Goal: Transaction & Acquisition: Book appointment/travel/reservation

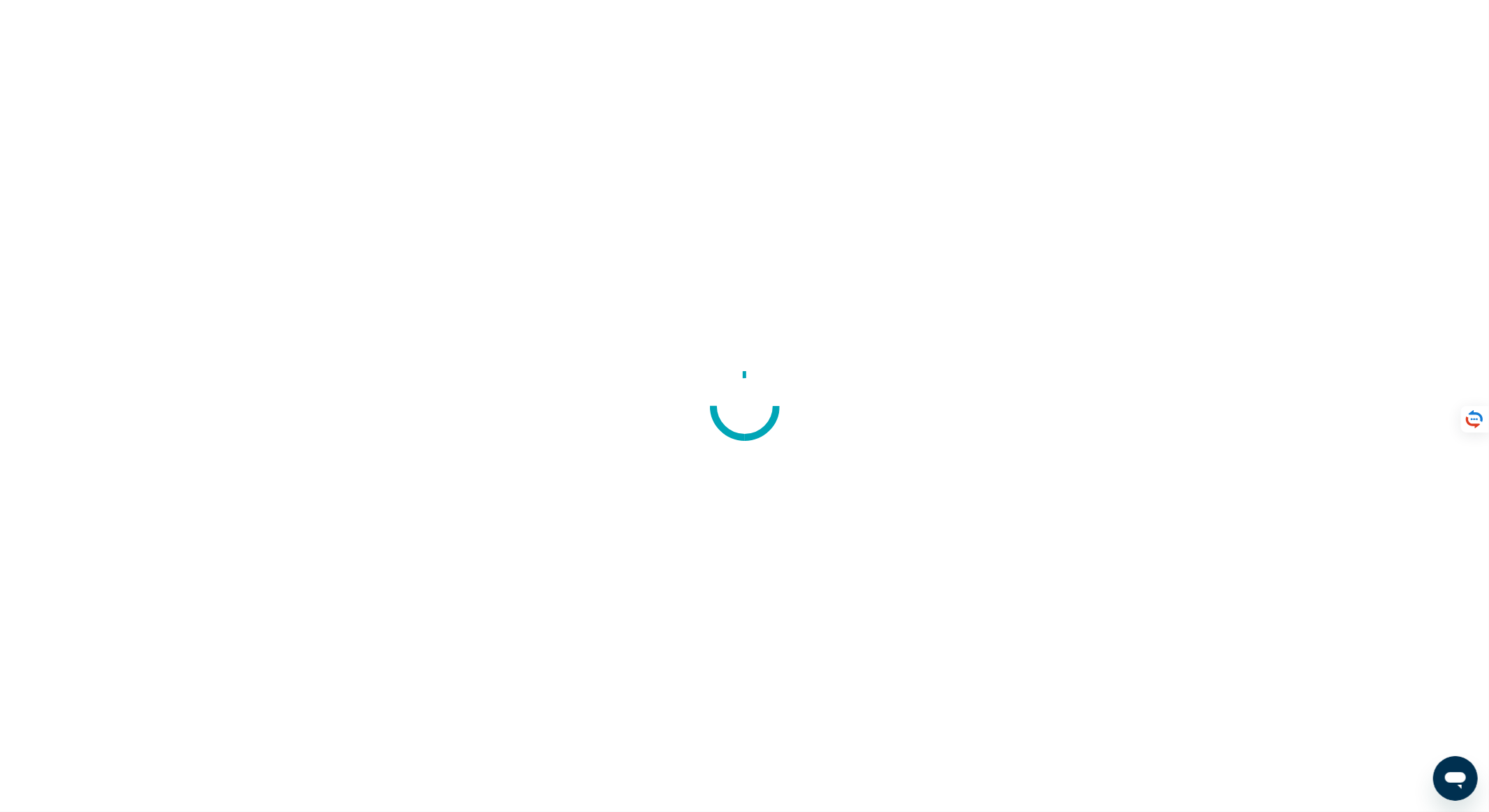
click at [981, 387] on div at bounding box center [744, 406] width 1489 height 812
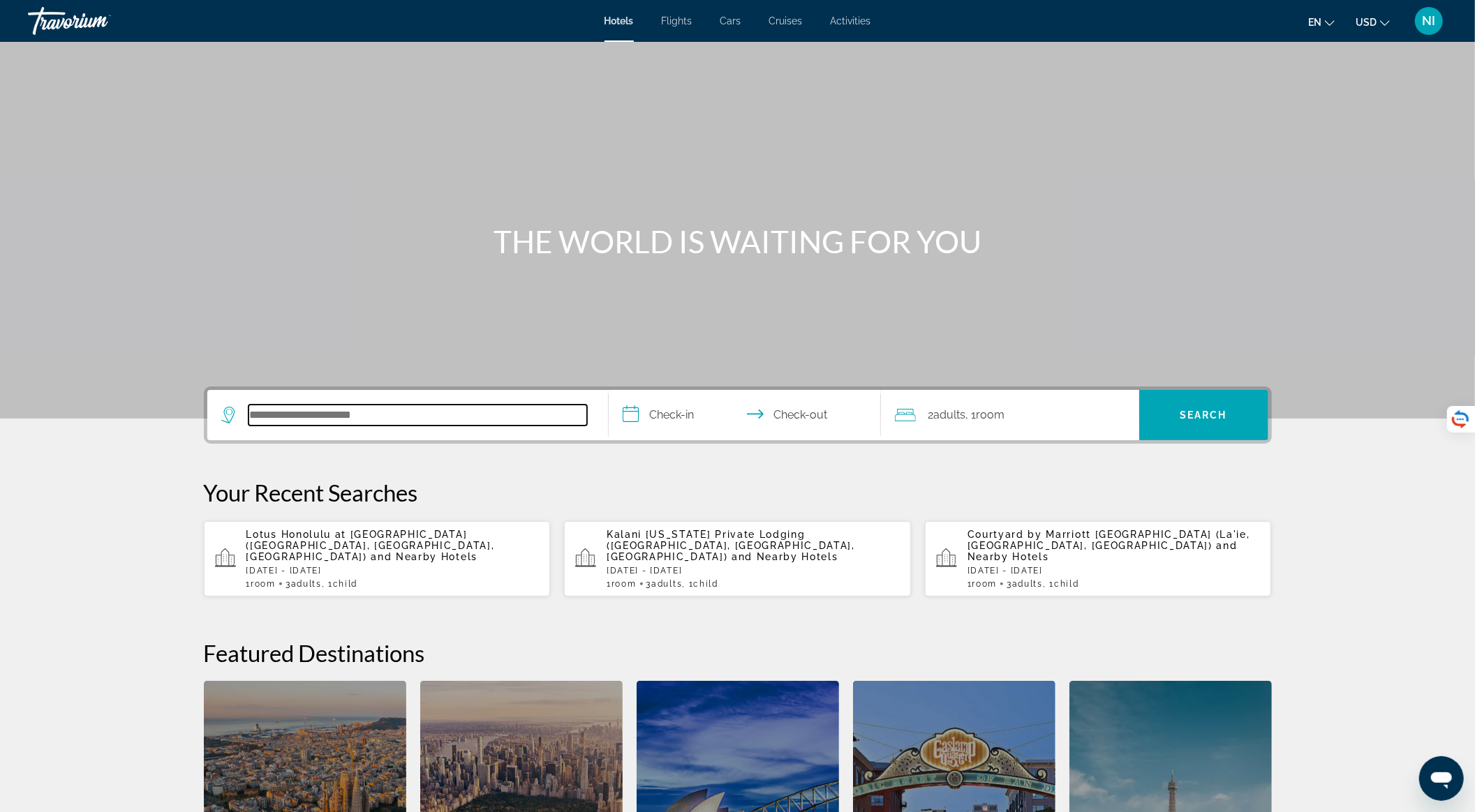
click at [480, 415] on input "Search hotel destination" at bounding box center [418, 415] width 339 height 21
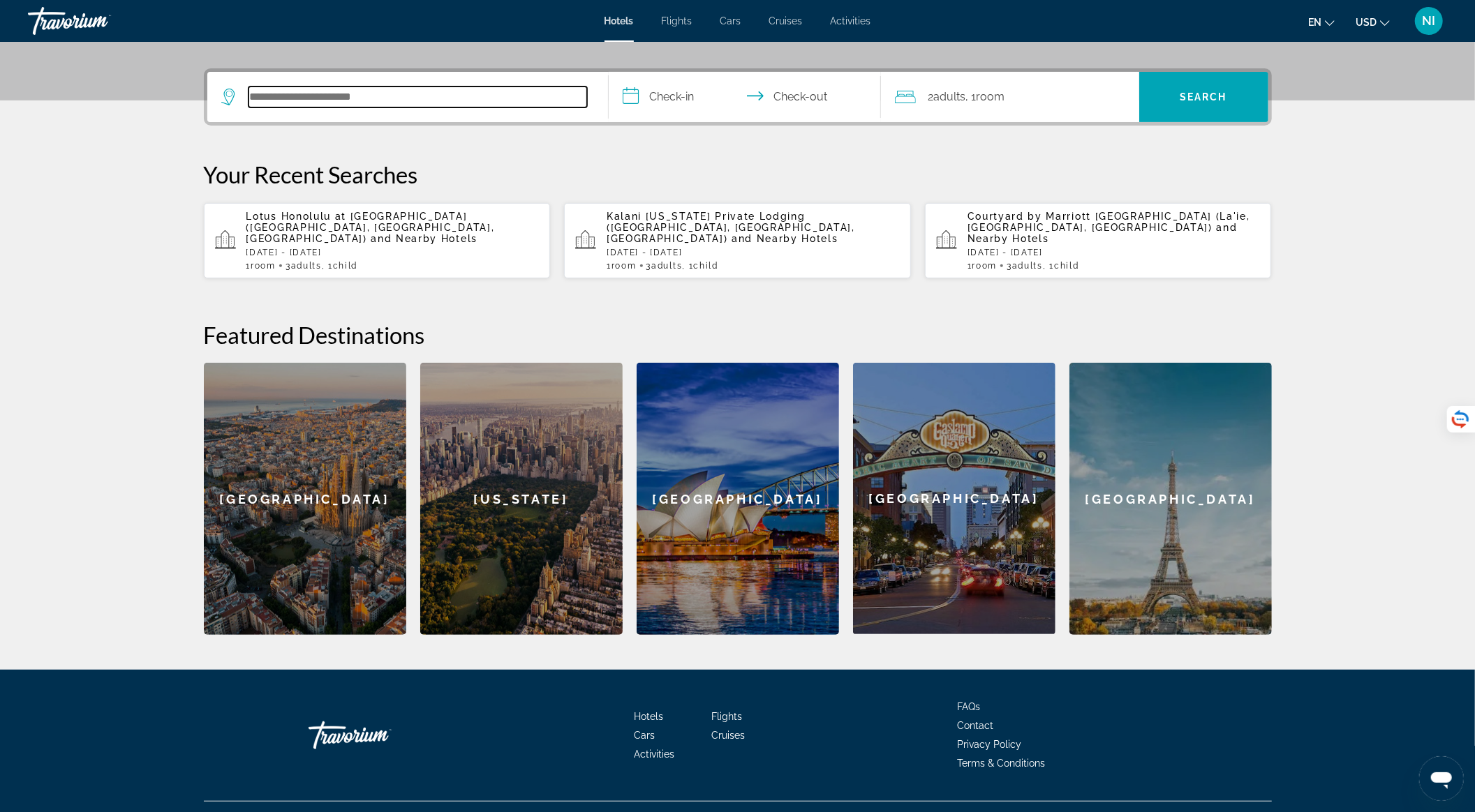
scroll to position [334, 0]
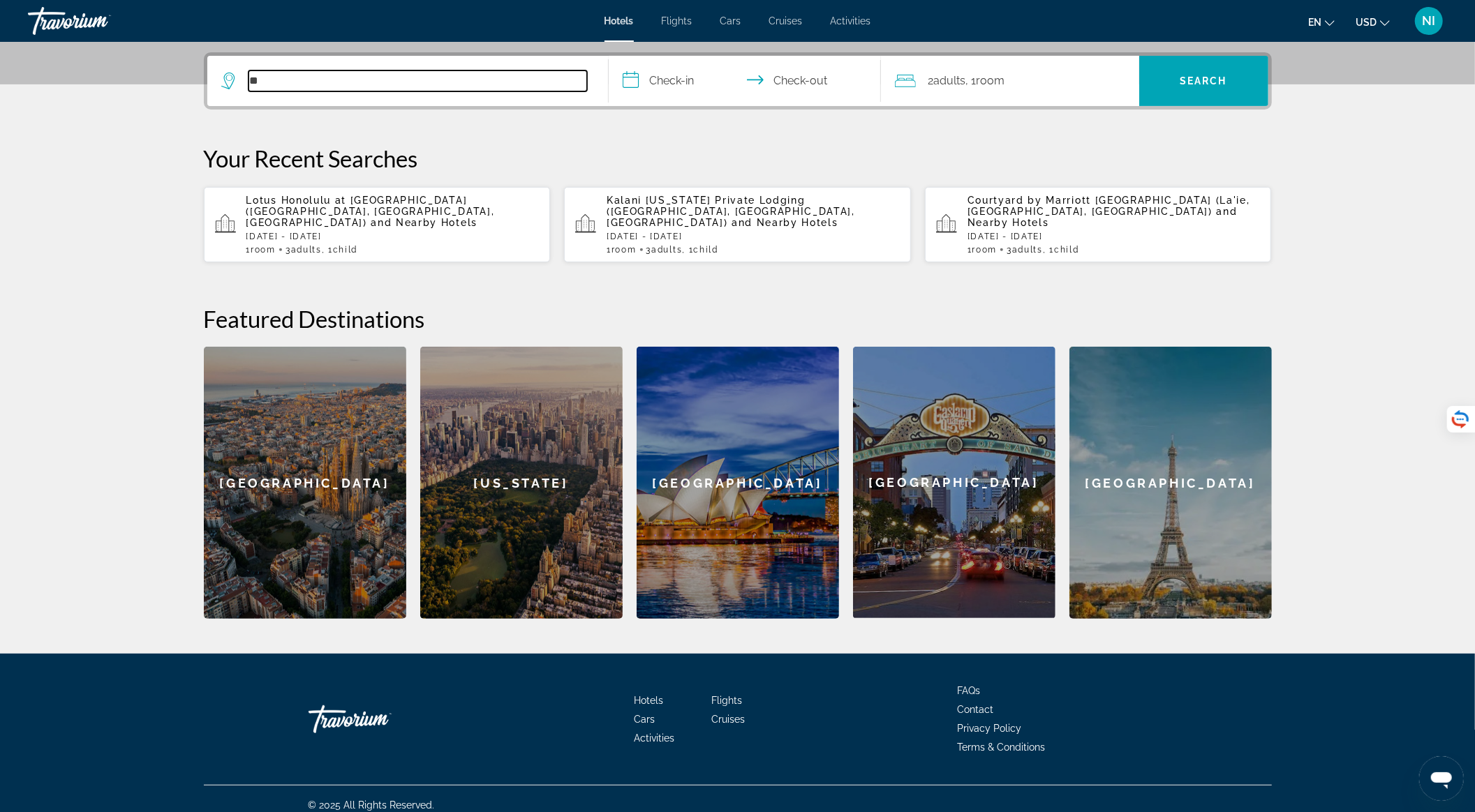
type input "*"
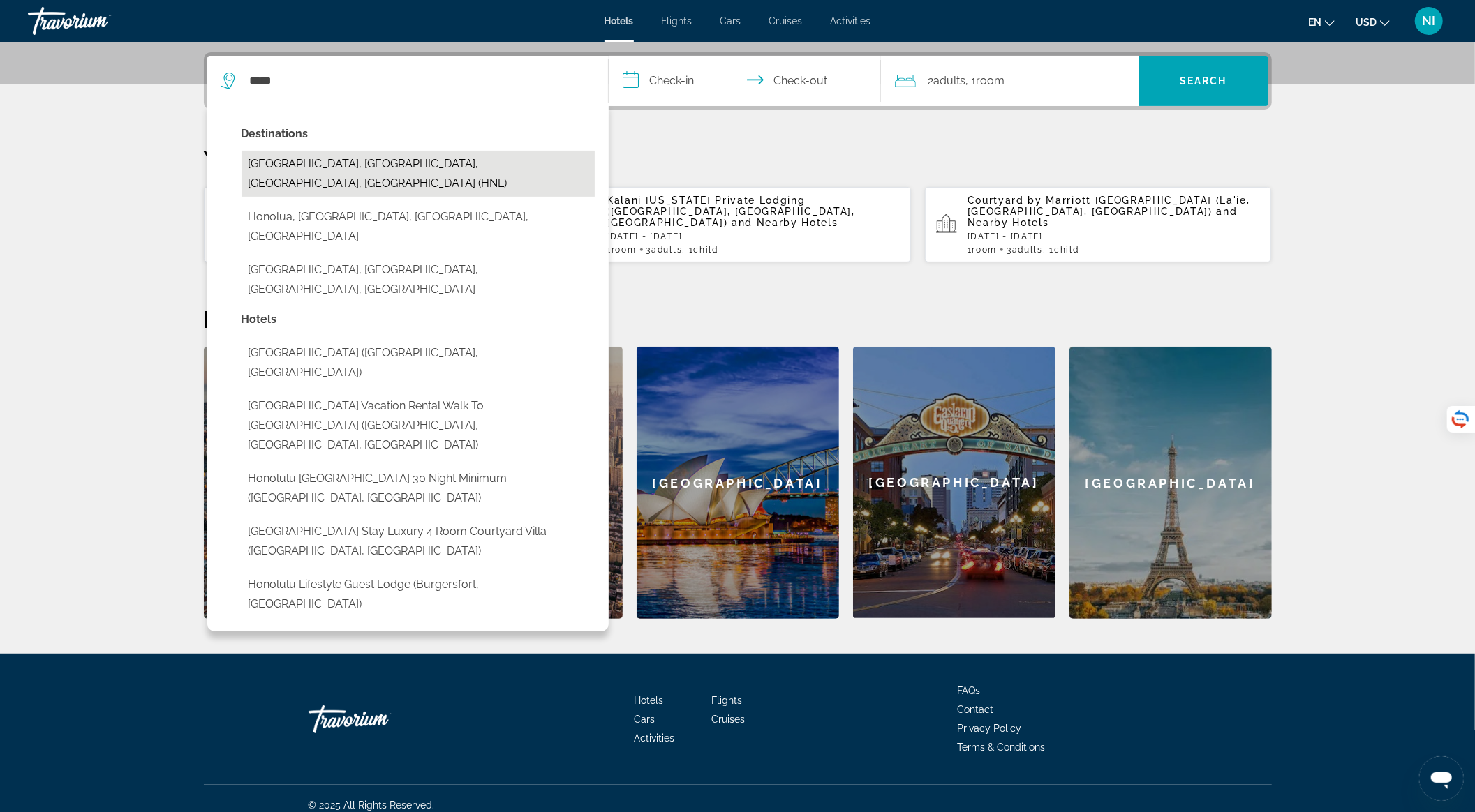
click at [340, 159] on button "[GEOGRAPHIC_DATA], [GEOGRAPHIC_DATA], [GEOGRAPHIC_DATA], [GEOGRAPHIC_DATA] (HNL)" at bounding box center [418, 174] width 353 height 46
type input "**********"
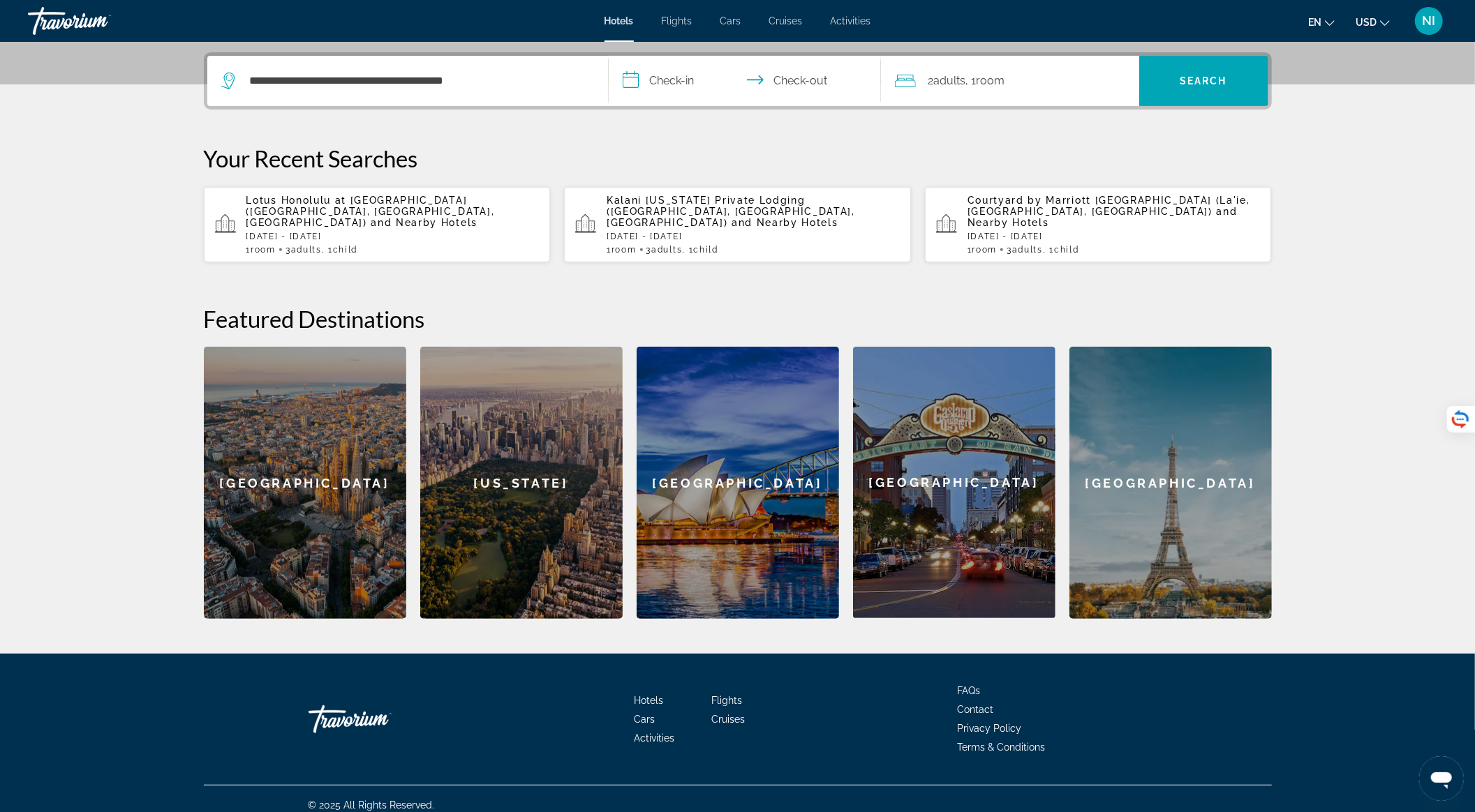
click at [656, 88] on input "**********" at bounding box center [748, 82] width 278 height 54
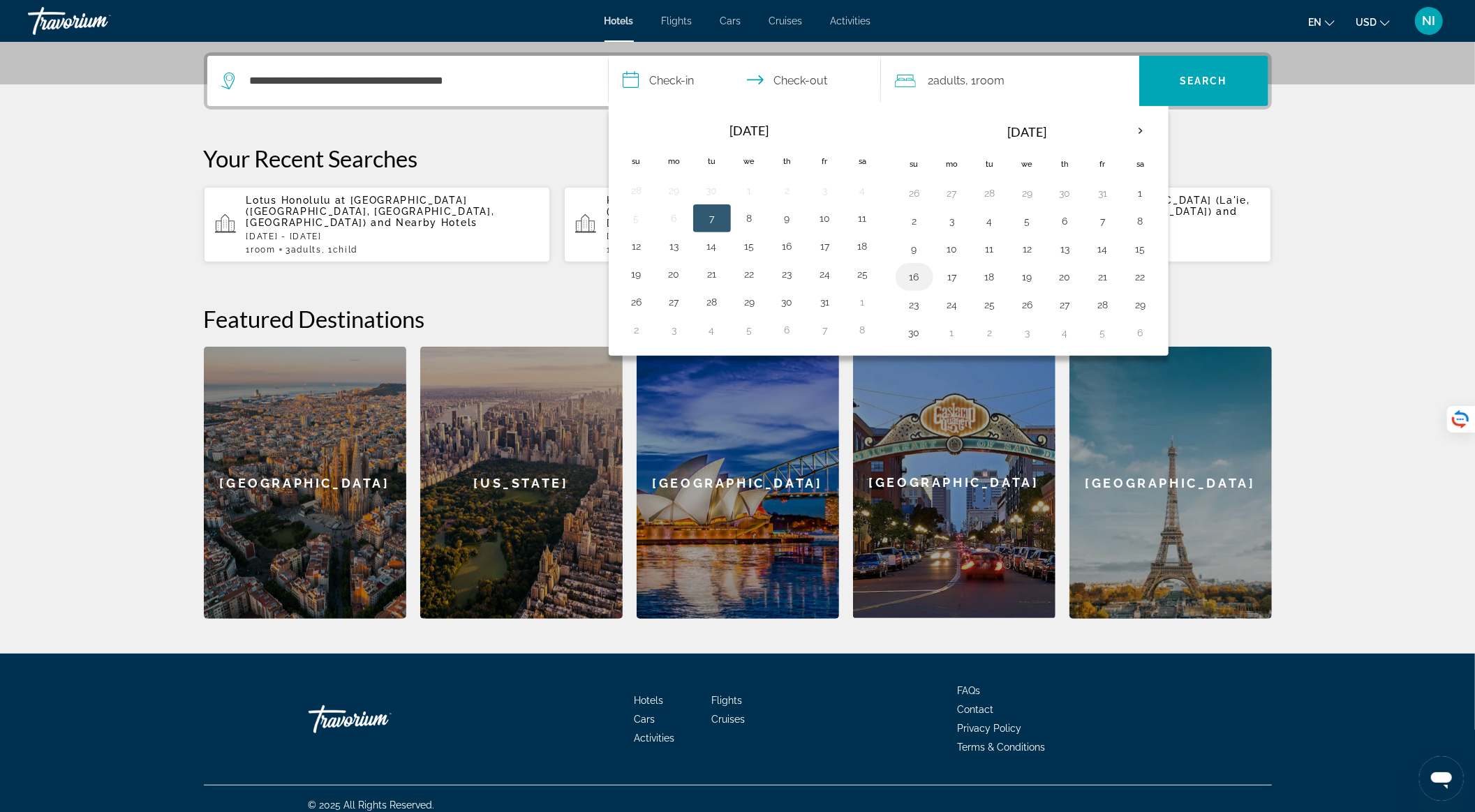
click at [905, 275] on button "16" at bounding box center [914, 277] width 22 height 20
click at [1054, 273] on button "20" at bounding box center [1065, 277] width 22 height 20
type input "**********"
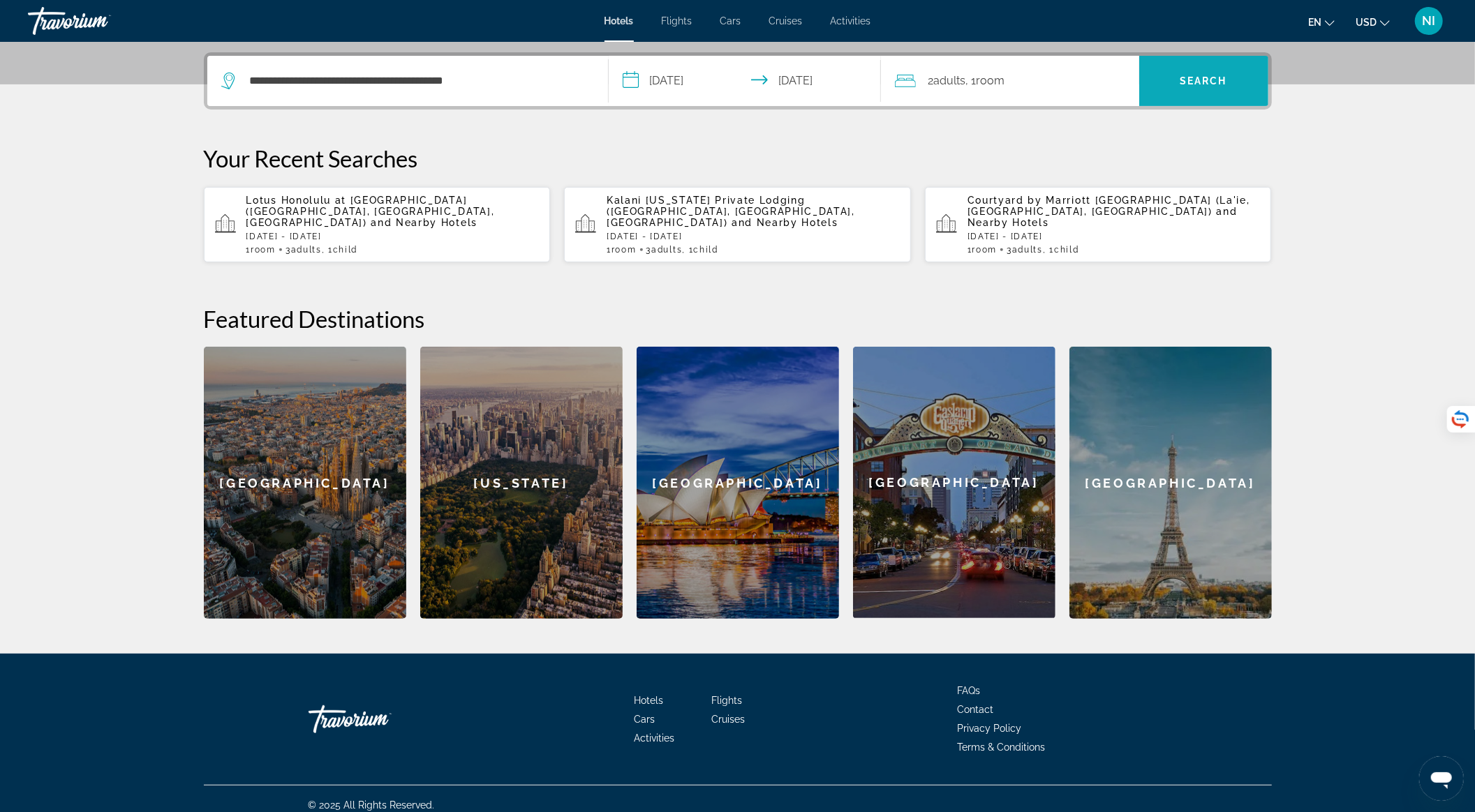
click at [1247, 77] on span "Search" at bounding box center [1204, 81] width 129 height 33
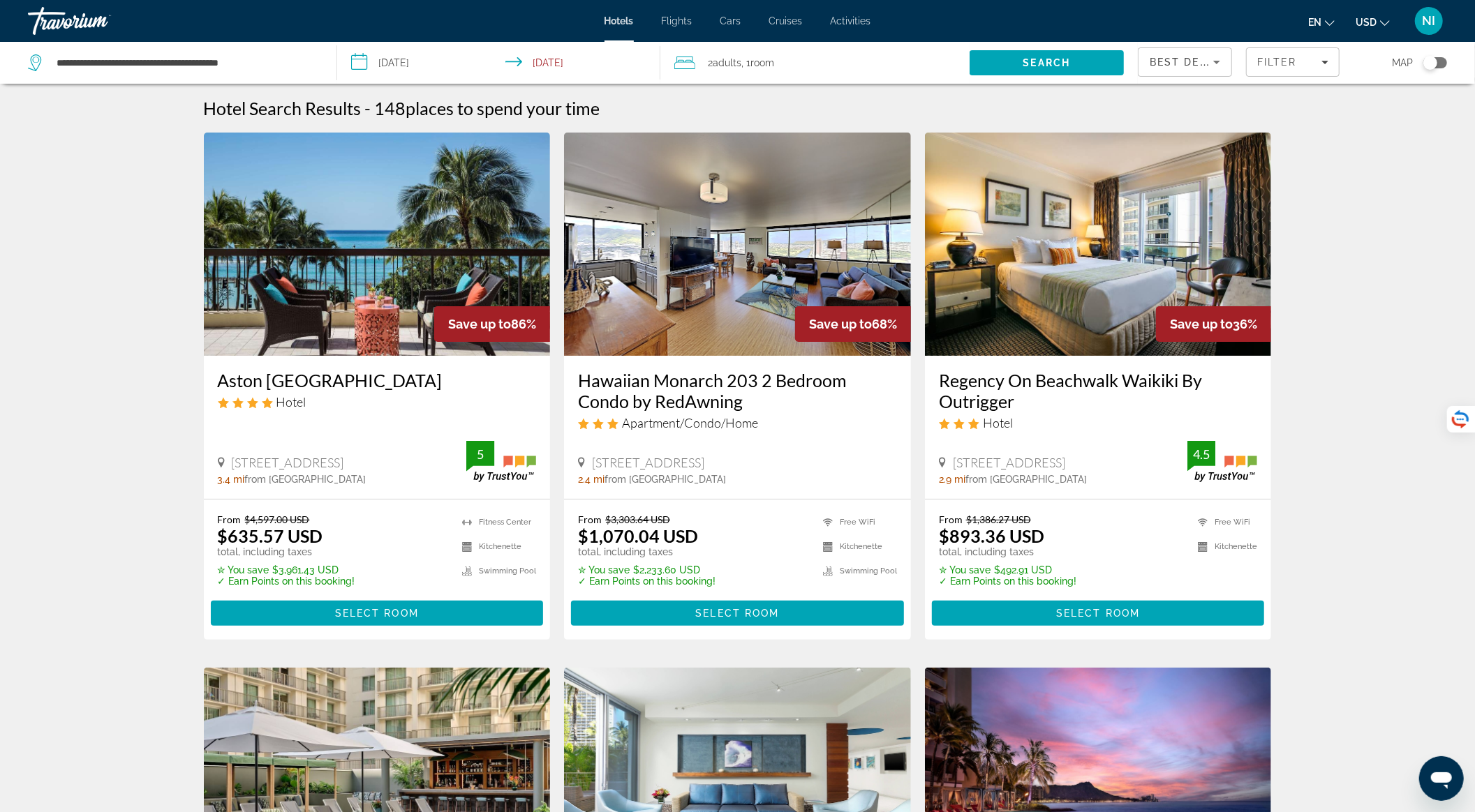
click at [403, 267] on img "Main content" at bounding box center [378, 244] width 347 height 223
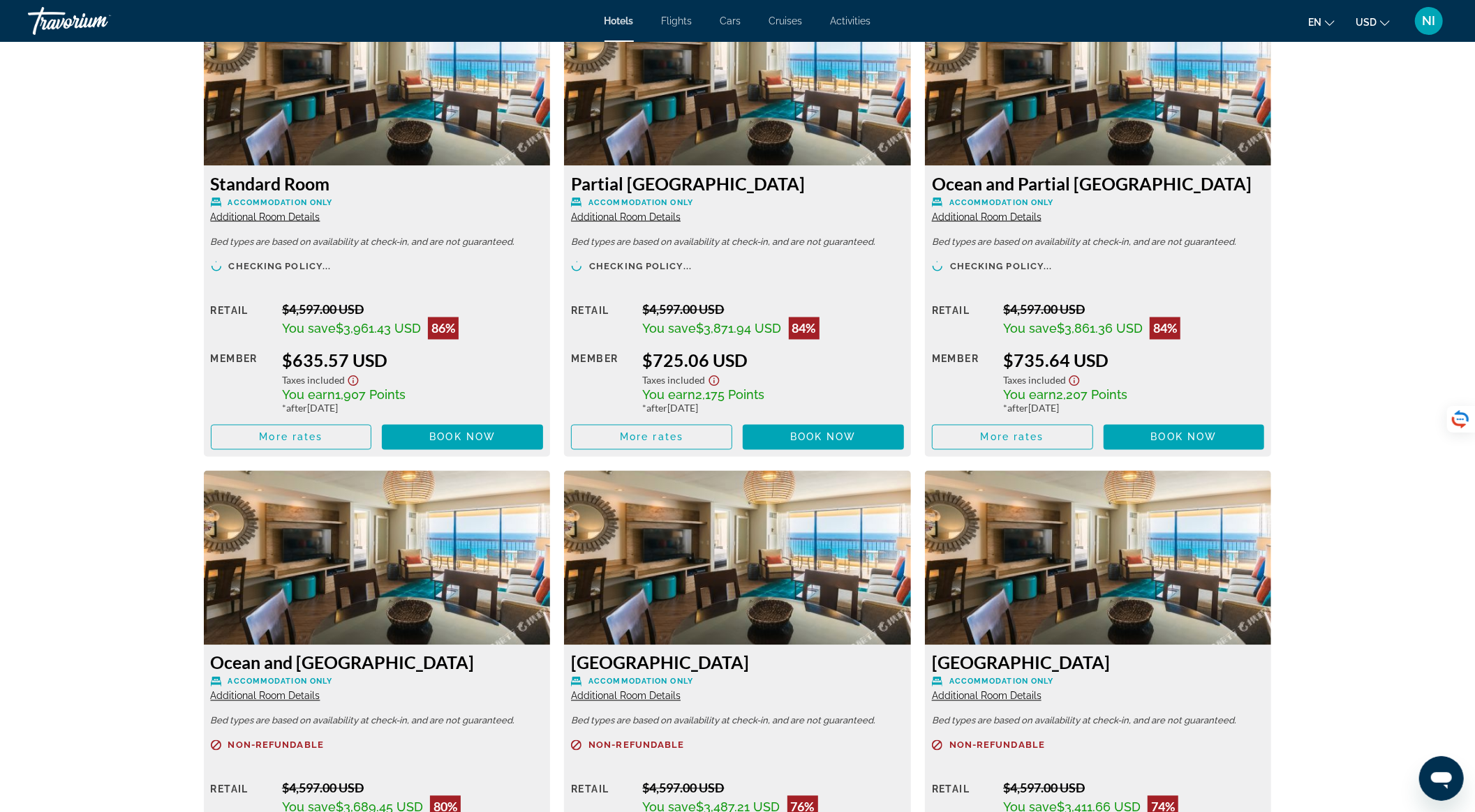
scroll to position [2047, 0]
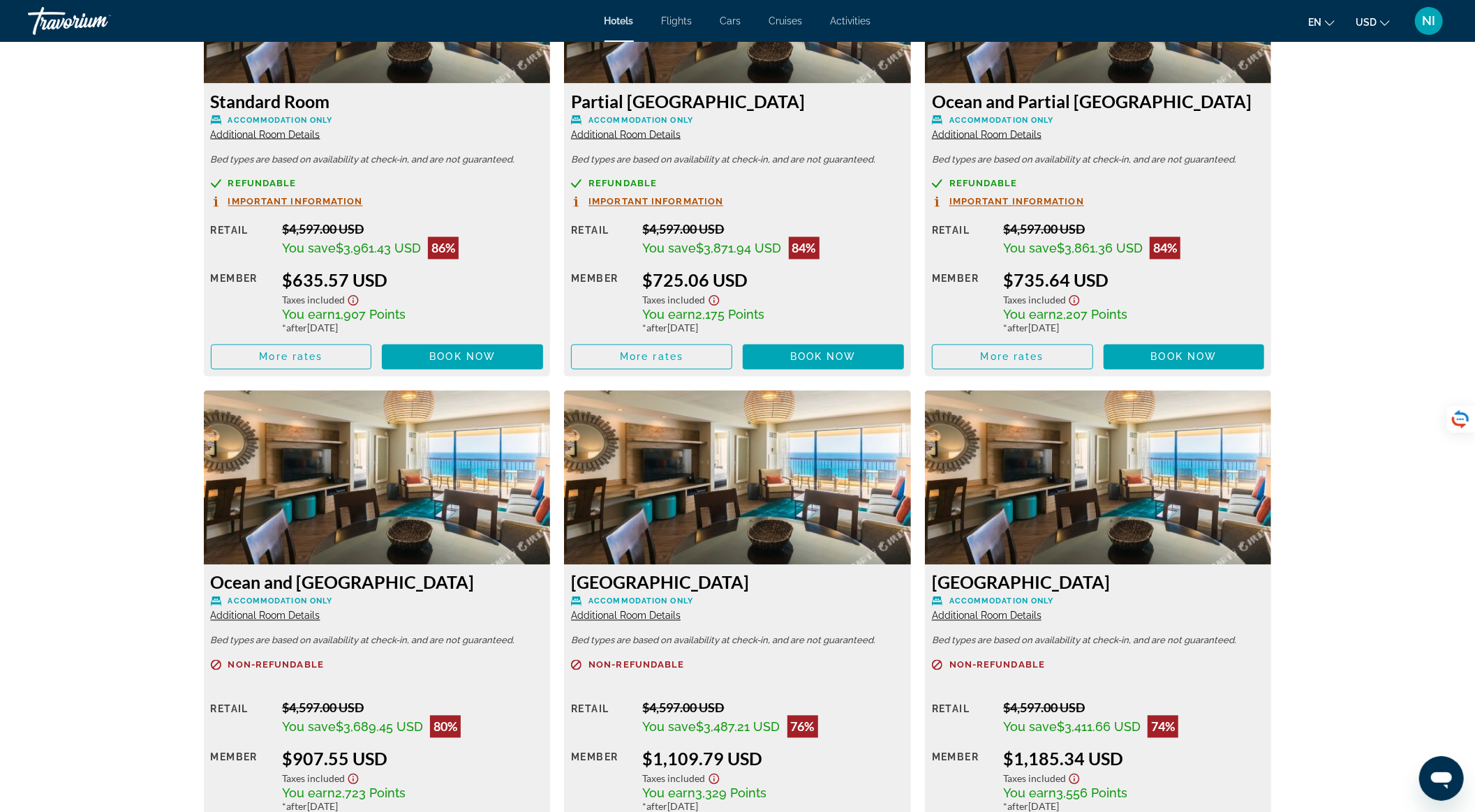
click at [304, 197] on span "Important Information" at bounding box center [296, 202] width 135 height 9
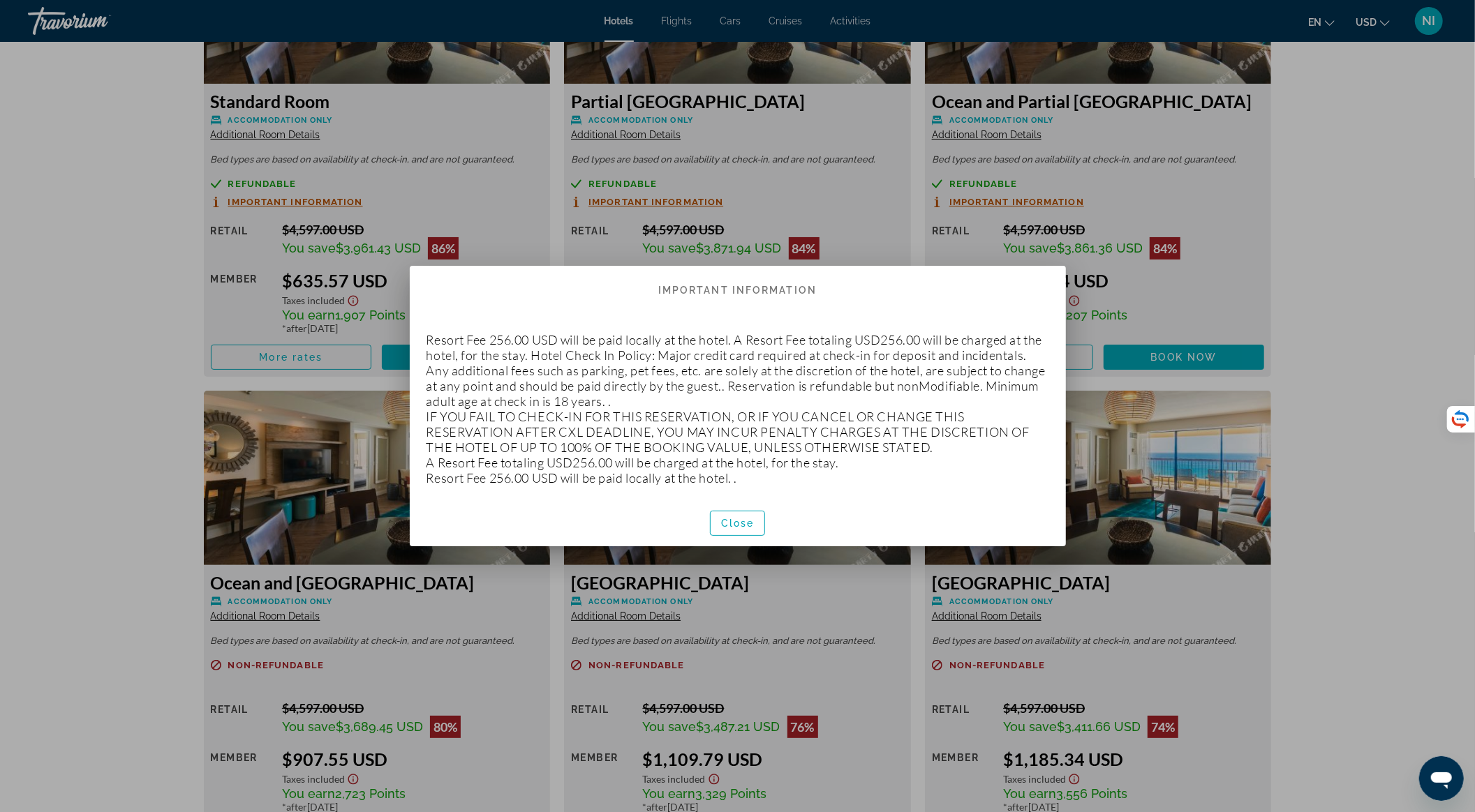
scroll to position [0, 0]
click at [740, 520] on span "Close" at bounding box center [738, 523] width 33 height 11
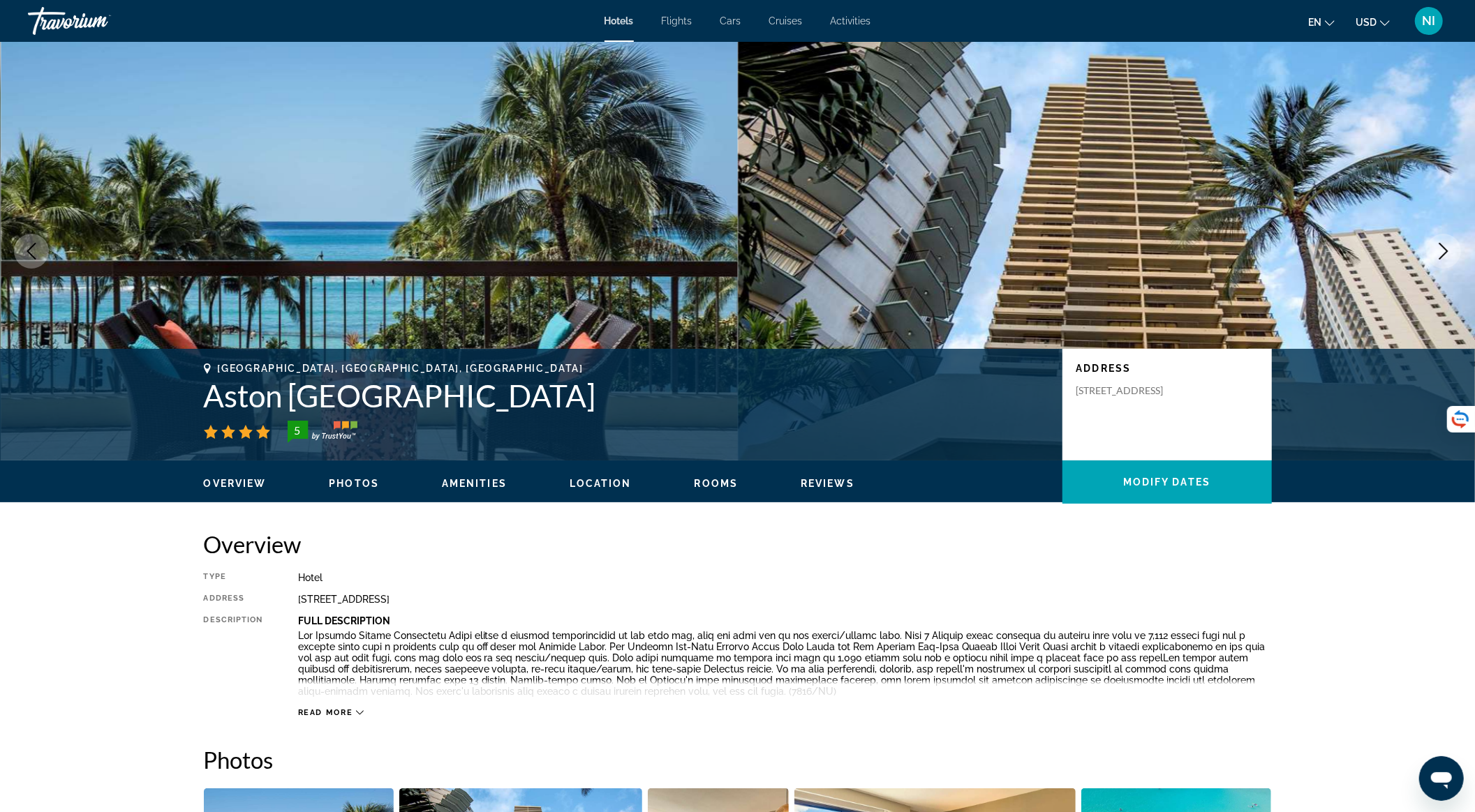
scroll to position [2047, 0]
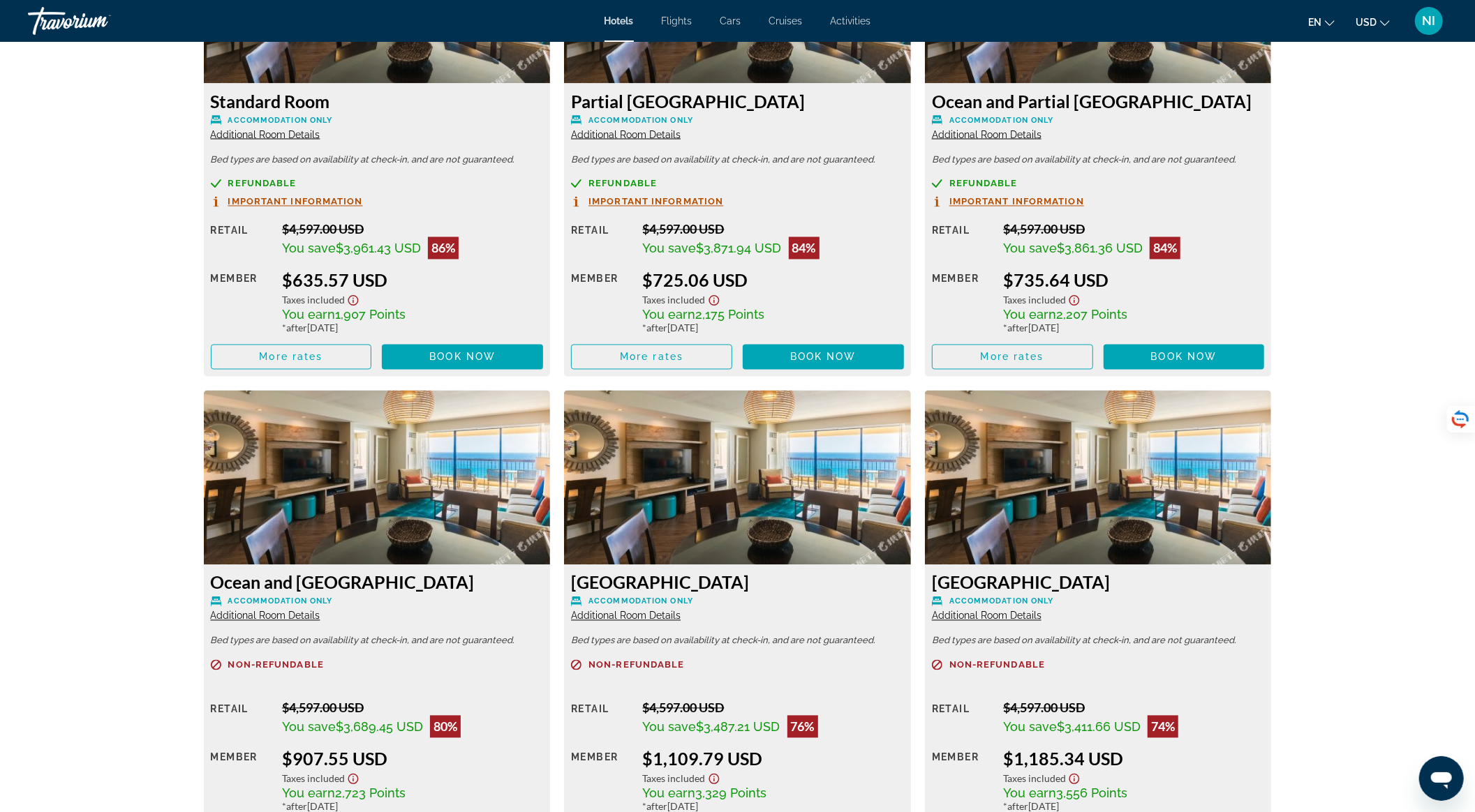
click at [687, 192] on div "Refundable Important Information" at bounding box center [737, 193] width 333 height 30
click at [692, 200] on span "Important Information" at bounding box center [656, 202] width 135 height 9
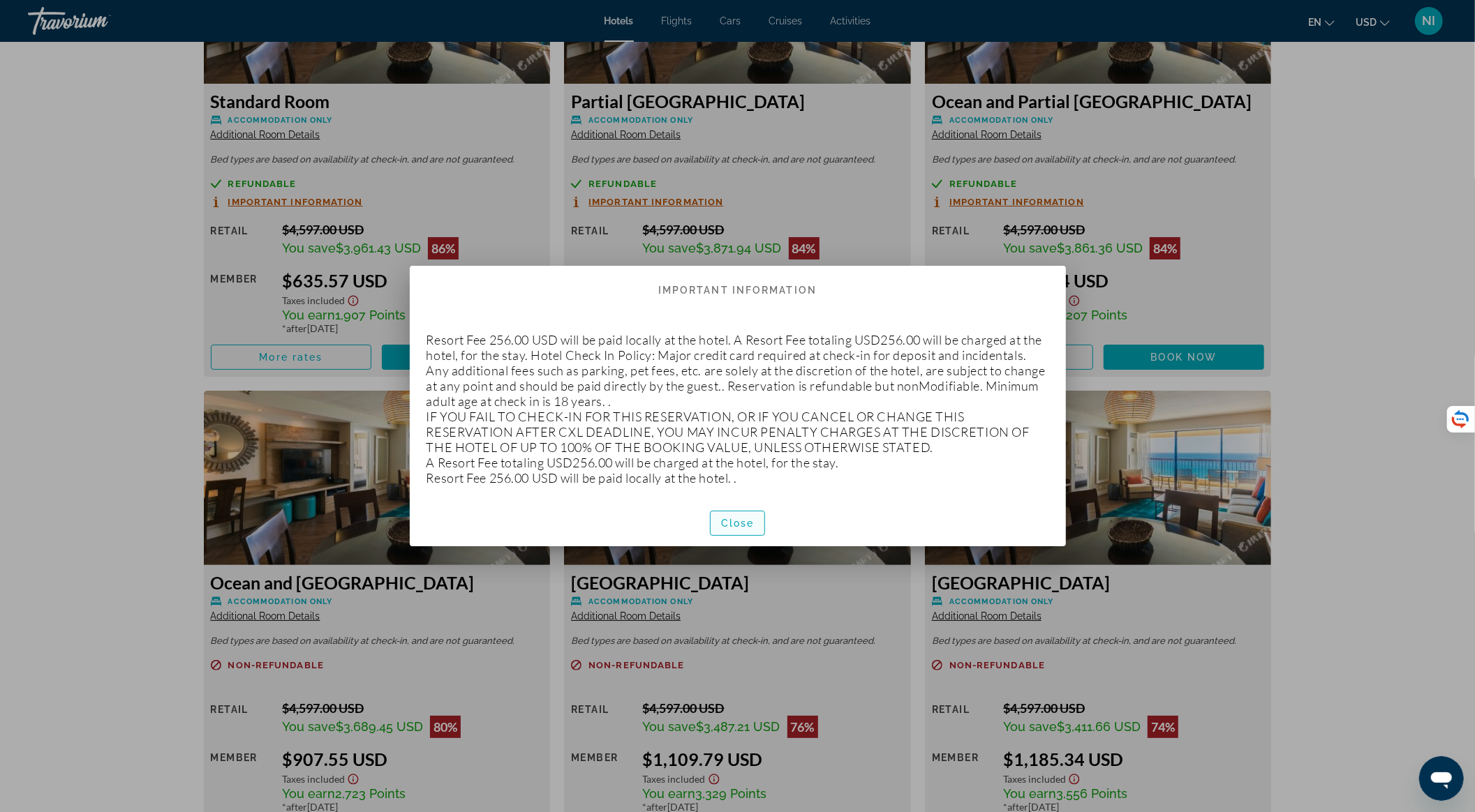
click at [750, 528] on span "Close" at bounding box center [738, 523] width 33 height 11
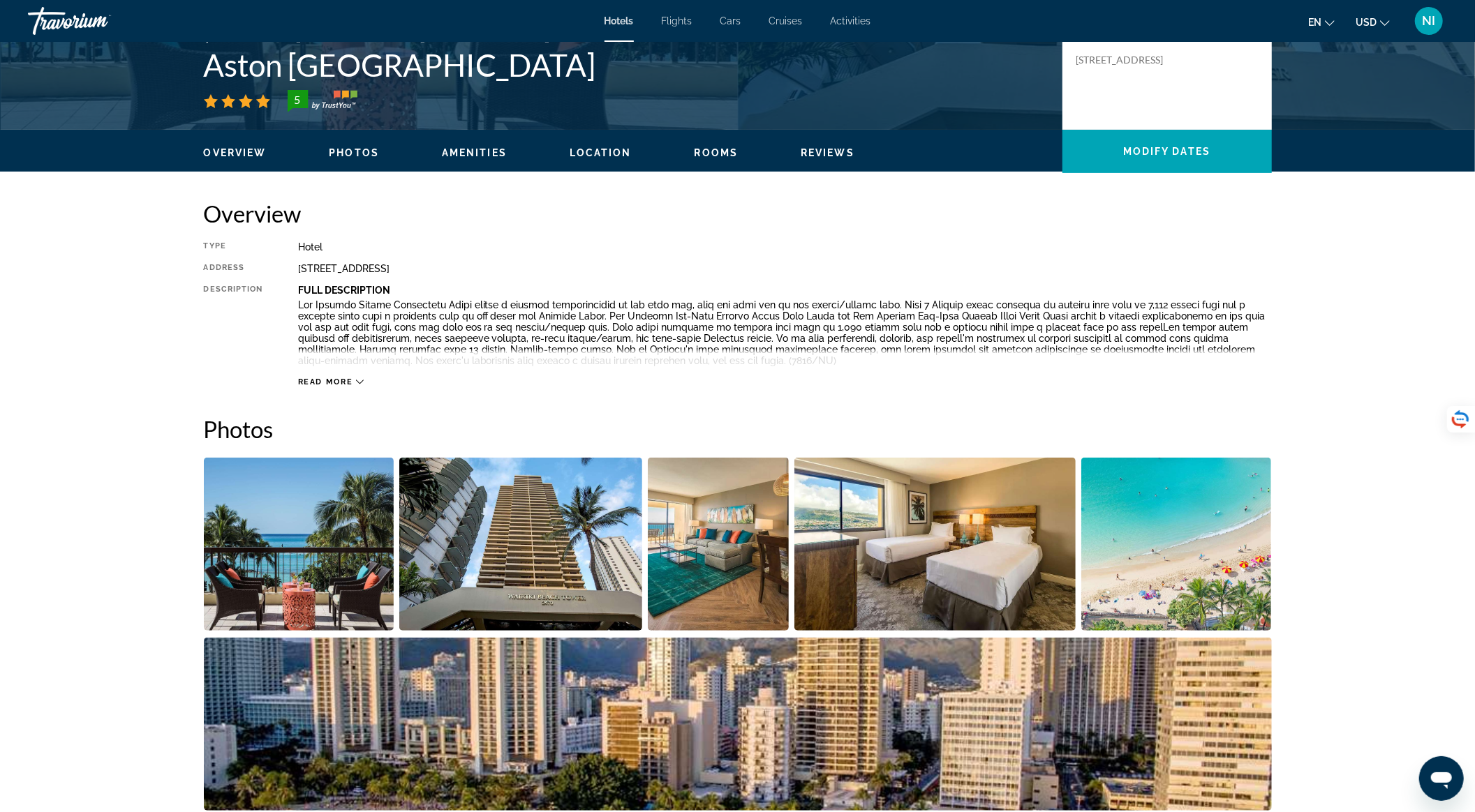
scroll to position [279, 0]
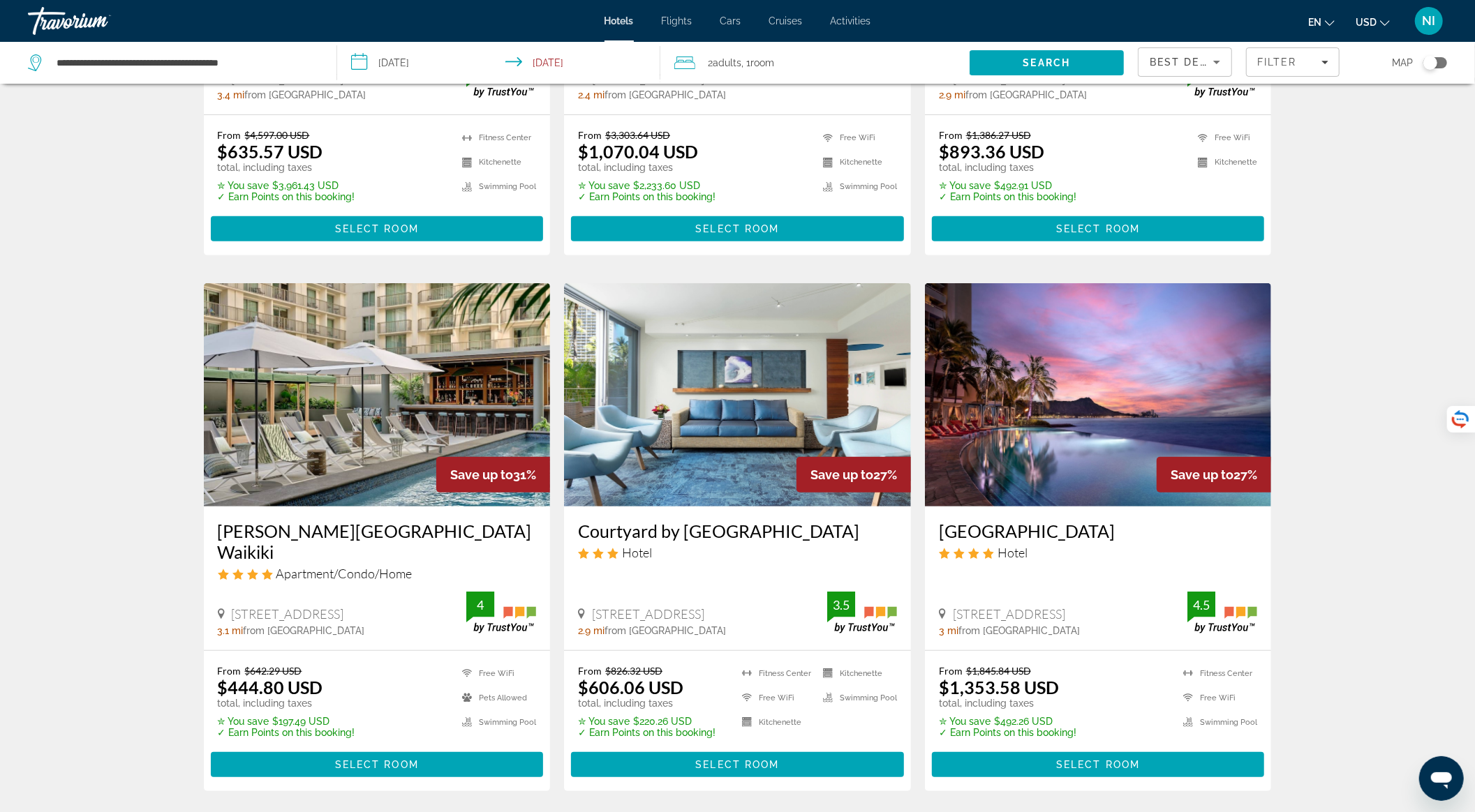
scroll to position [465, 0]
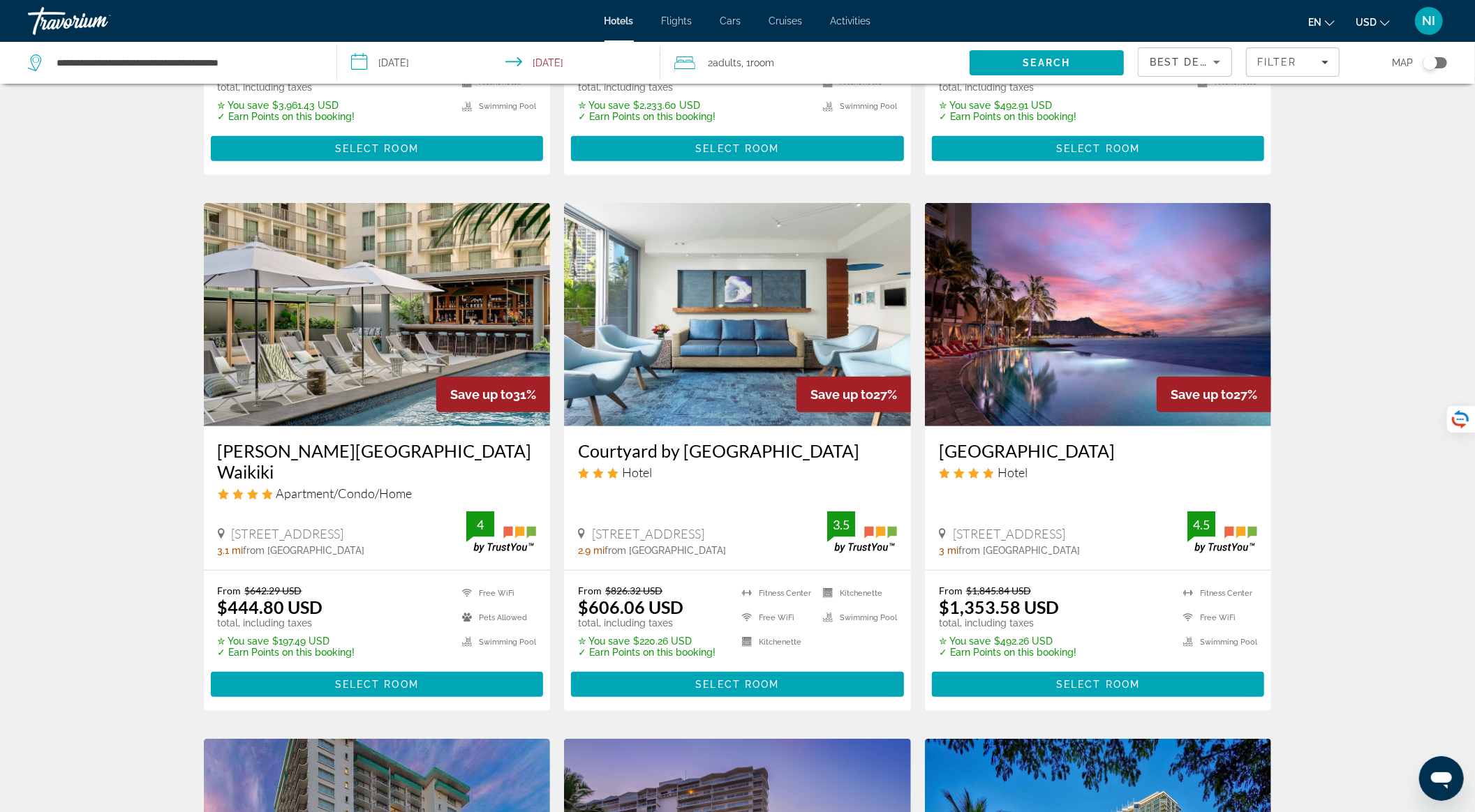
click at [698, 377] on img "Main content" at bounding box center [738, 315] width 347 height 223
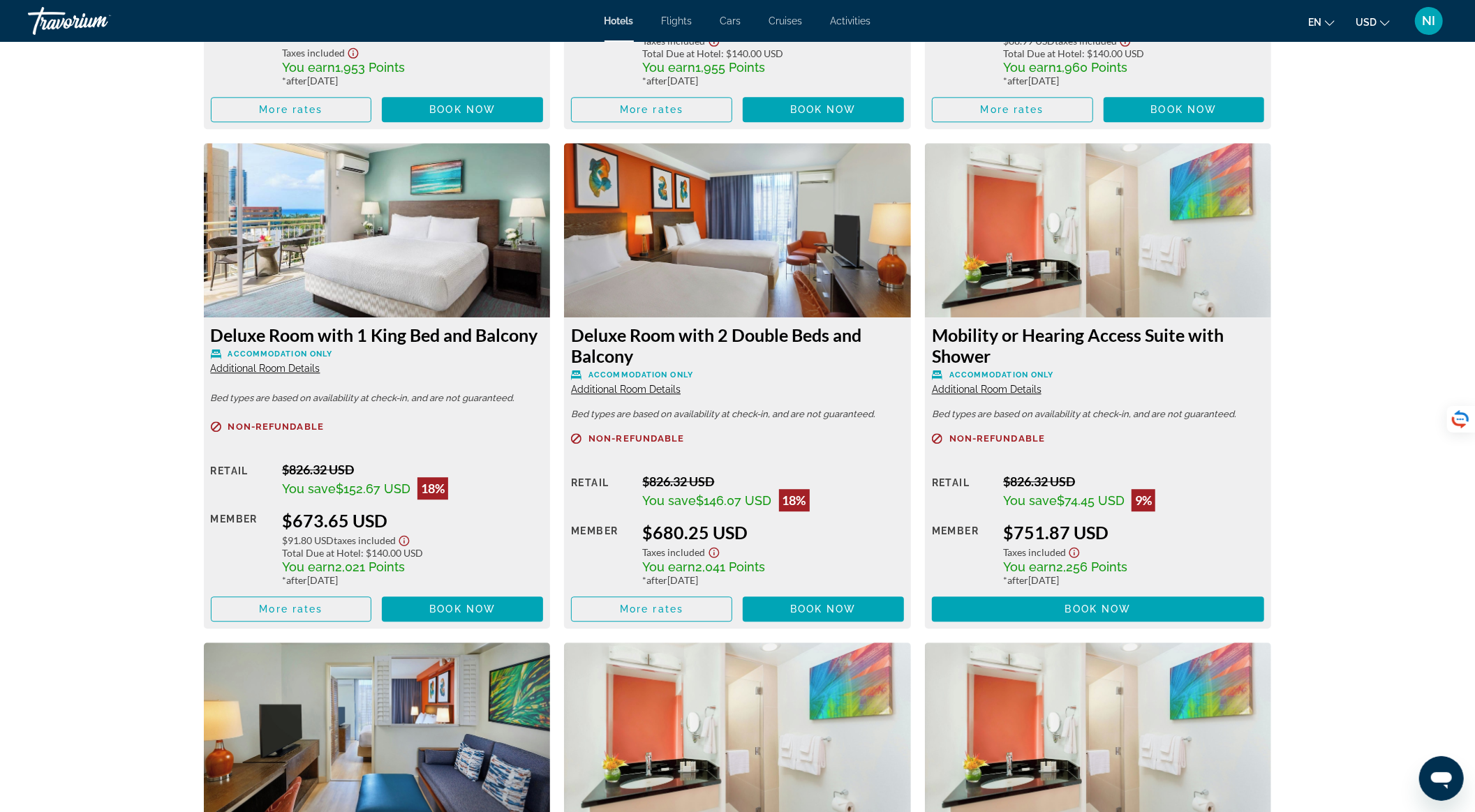
scroll to position [2704, 0]
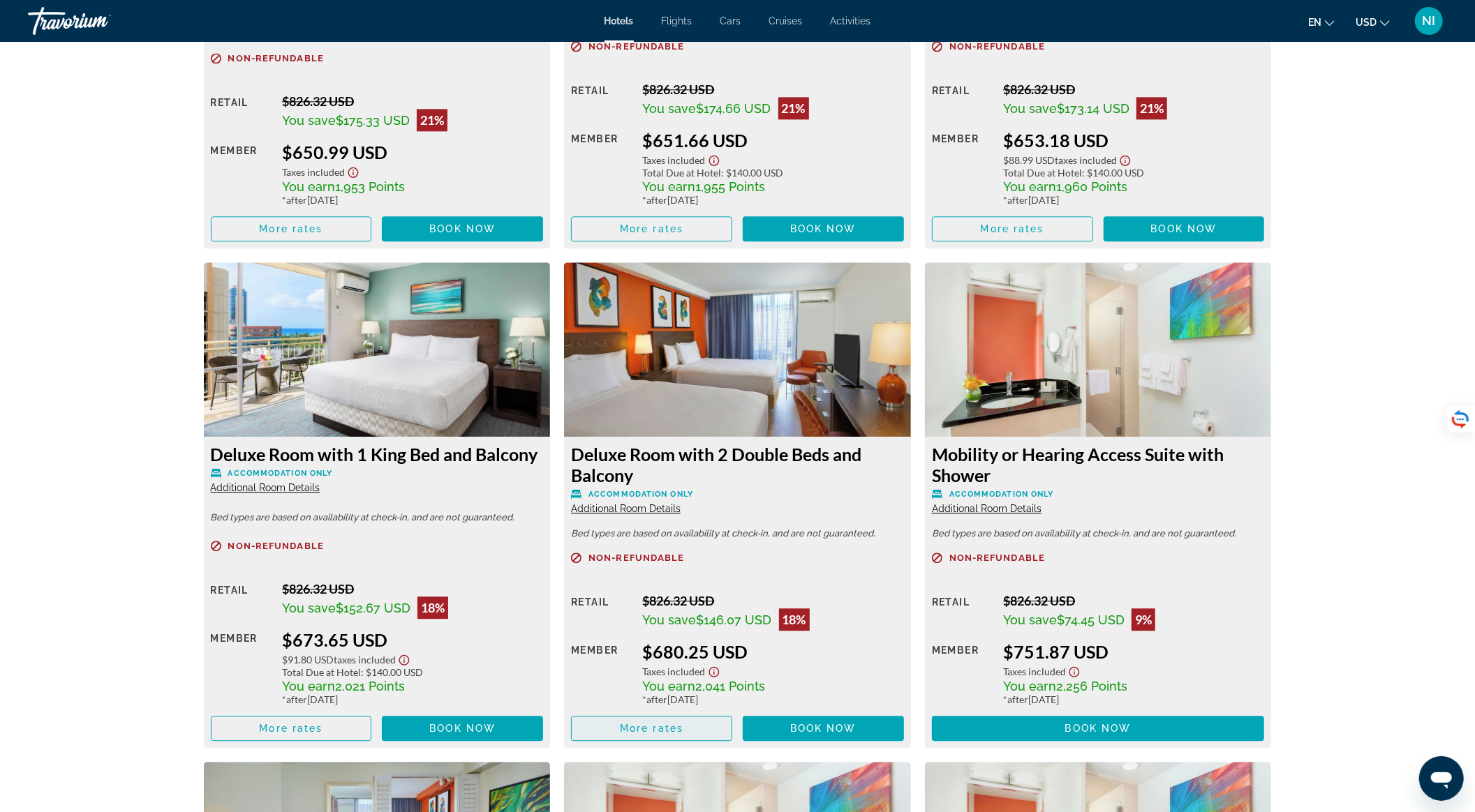
click at [708, 734] on span "Main content" at bounding box center [651, 728] width 160 height 33
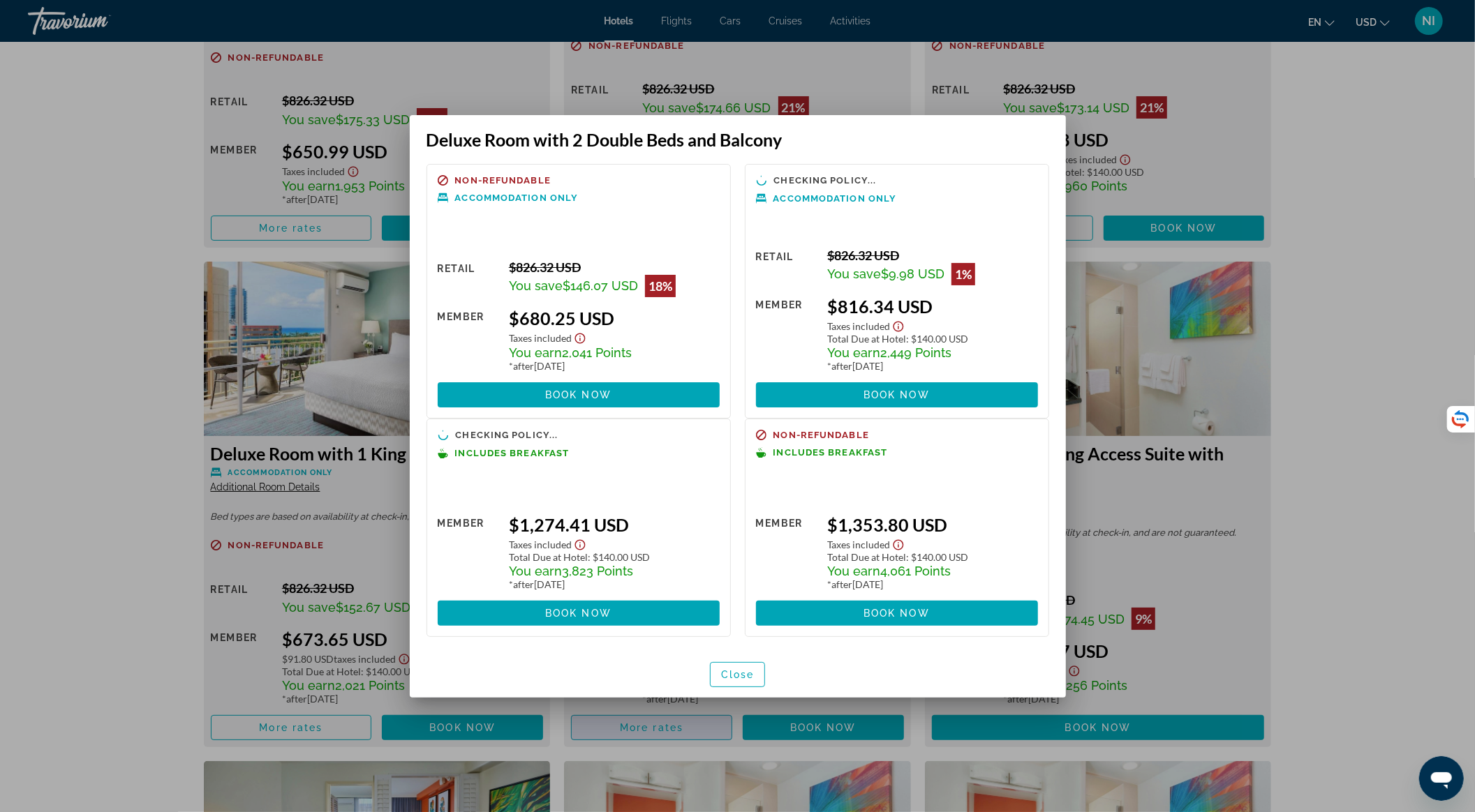
scroll to position [0, 0]
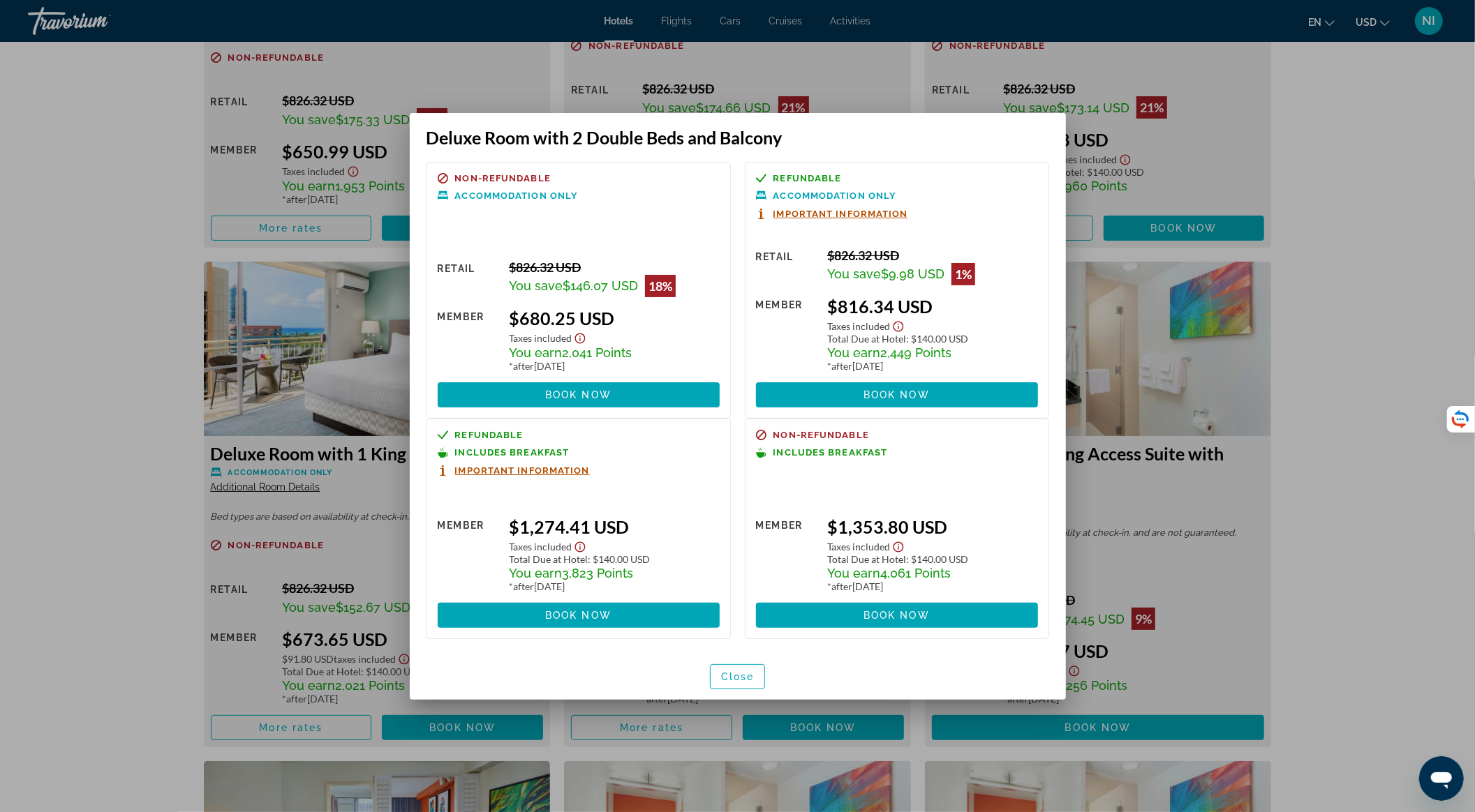
click at [584, 341] on icon "Show Taxes and Fees disclaimer" at bounding box center [579, 338] width 10 height 10
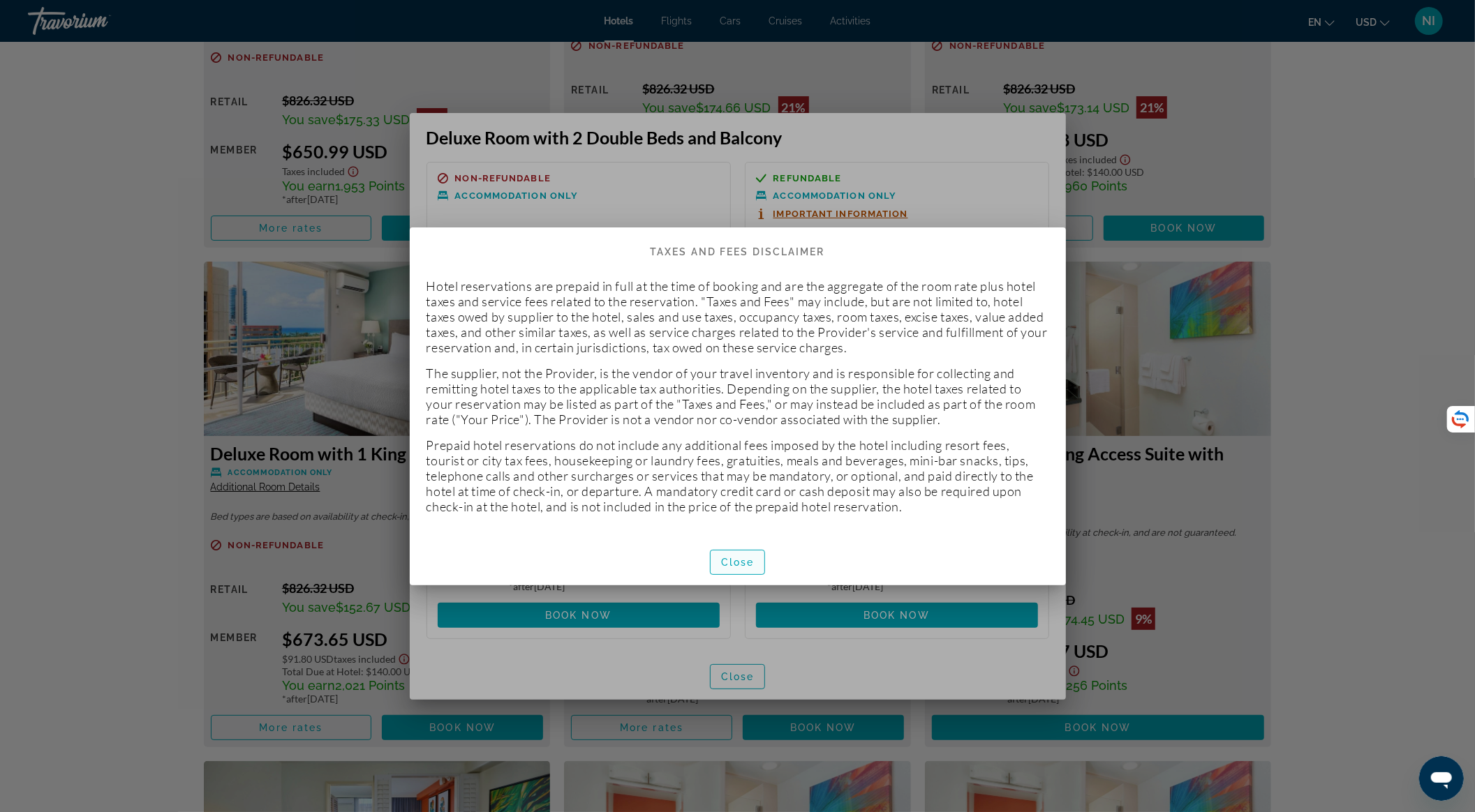
click at [733, 567] on span "Close" at bounding box center [738, 562] width 33 height 11
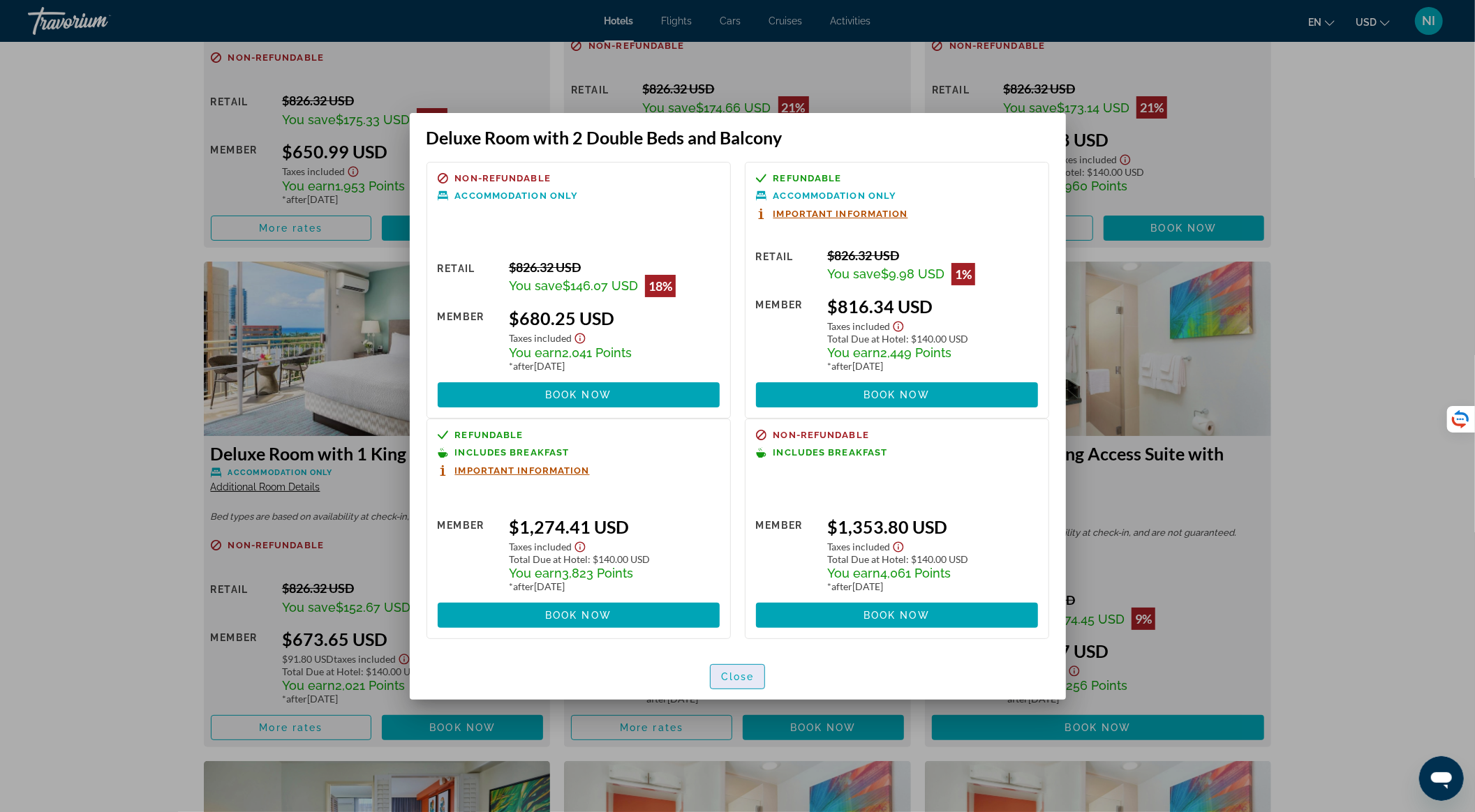
click at [754, 687] on span "button" at bounding box center [737, 677] width 54 height 33
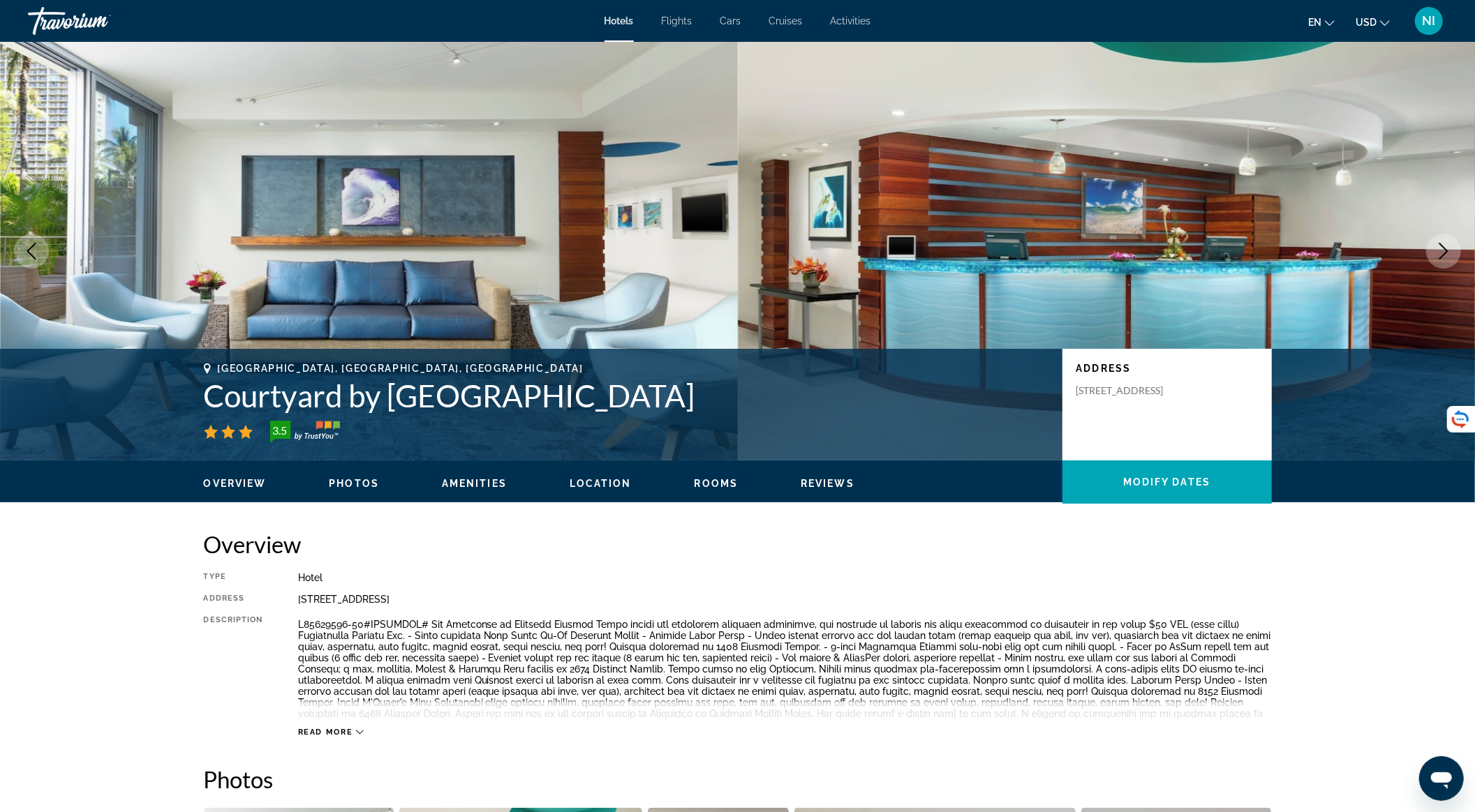
scroll to position [2704, 0]
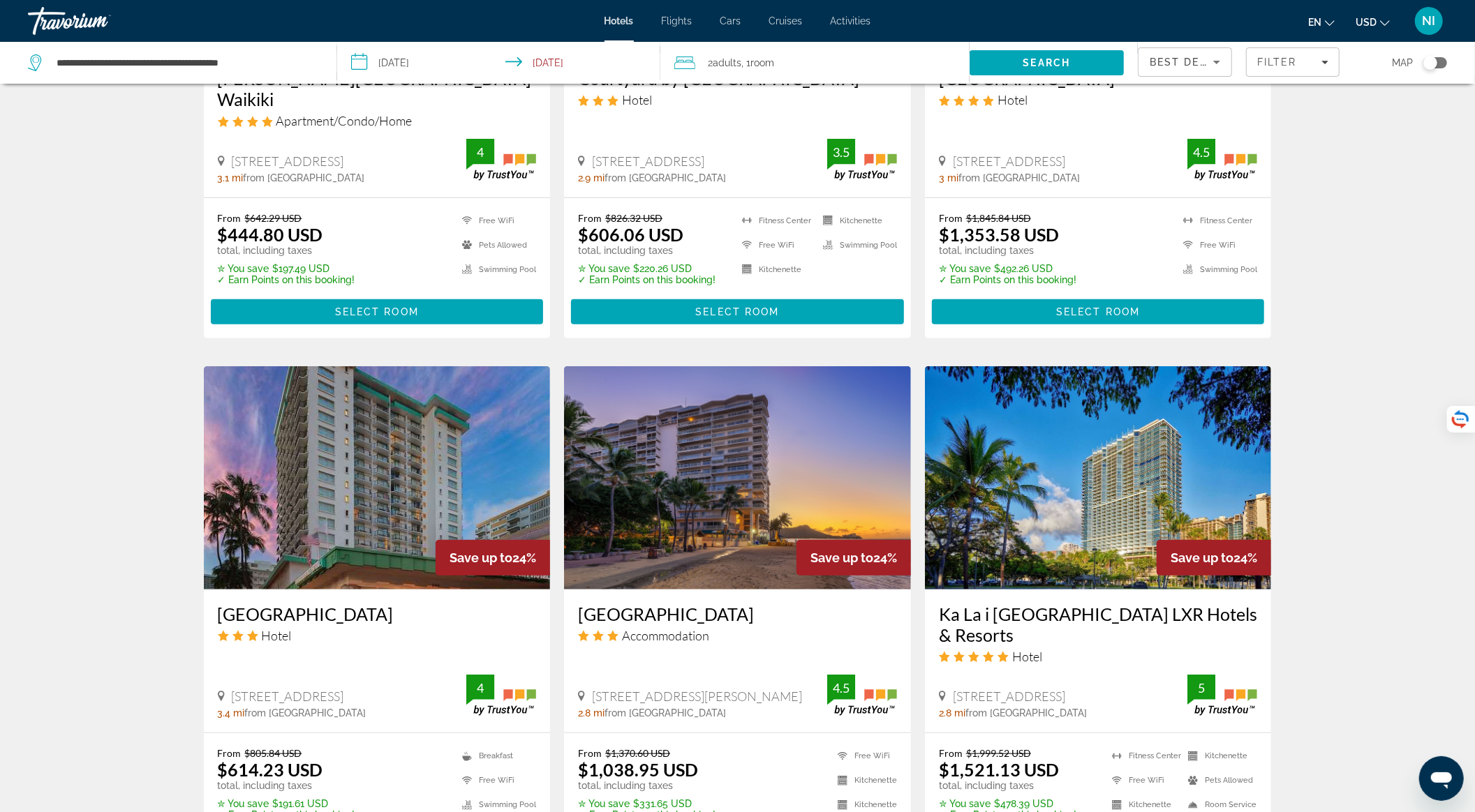
scroll to position [465, 0]
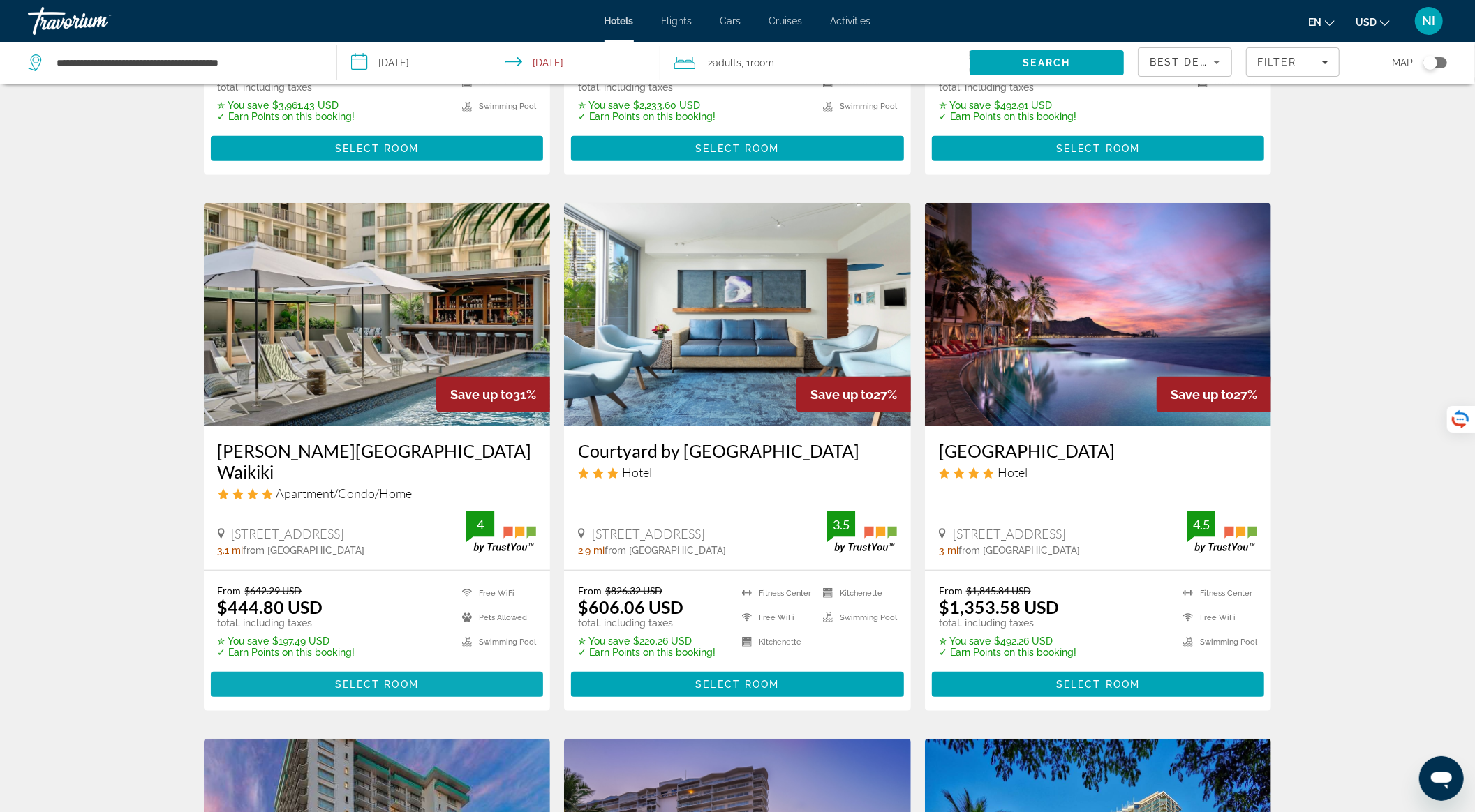
click at [433, 668] on span "Main content" at bounding box center [377, 685] width 333 height 33
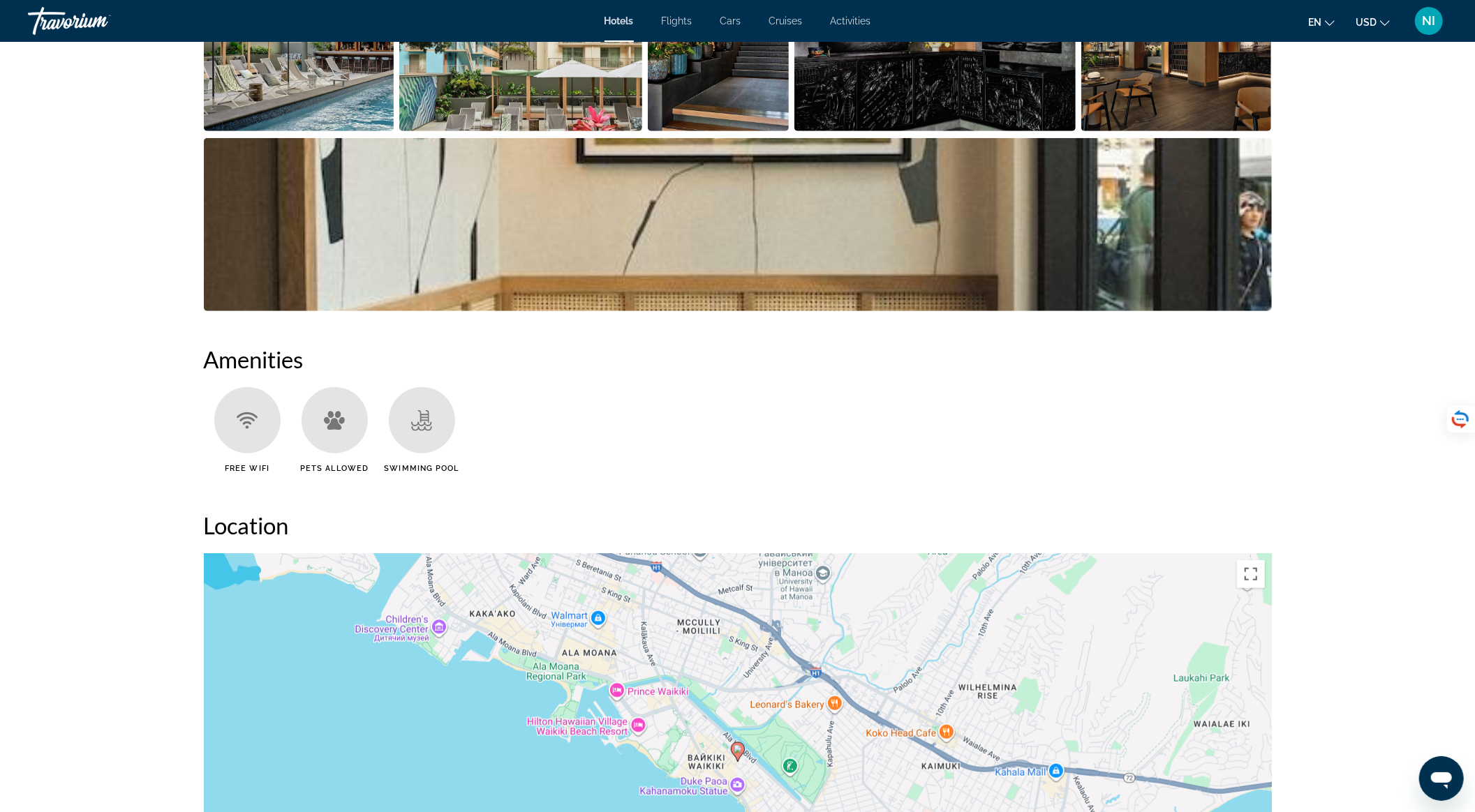
scroll to position [1210, 0]
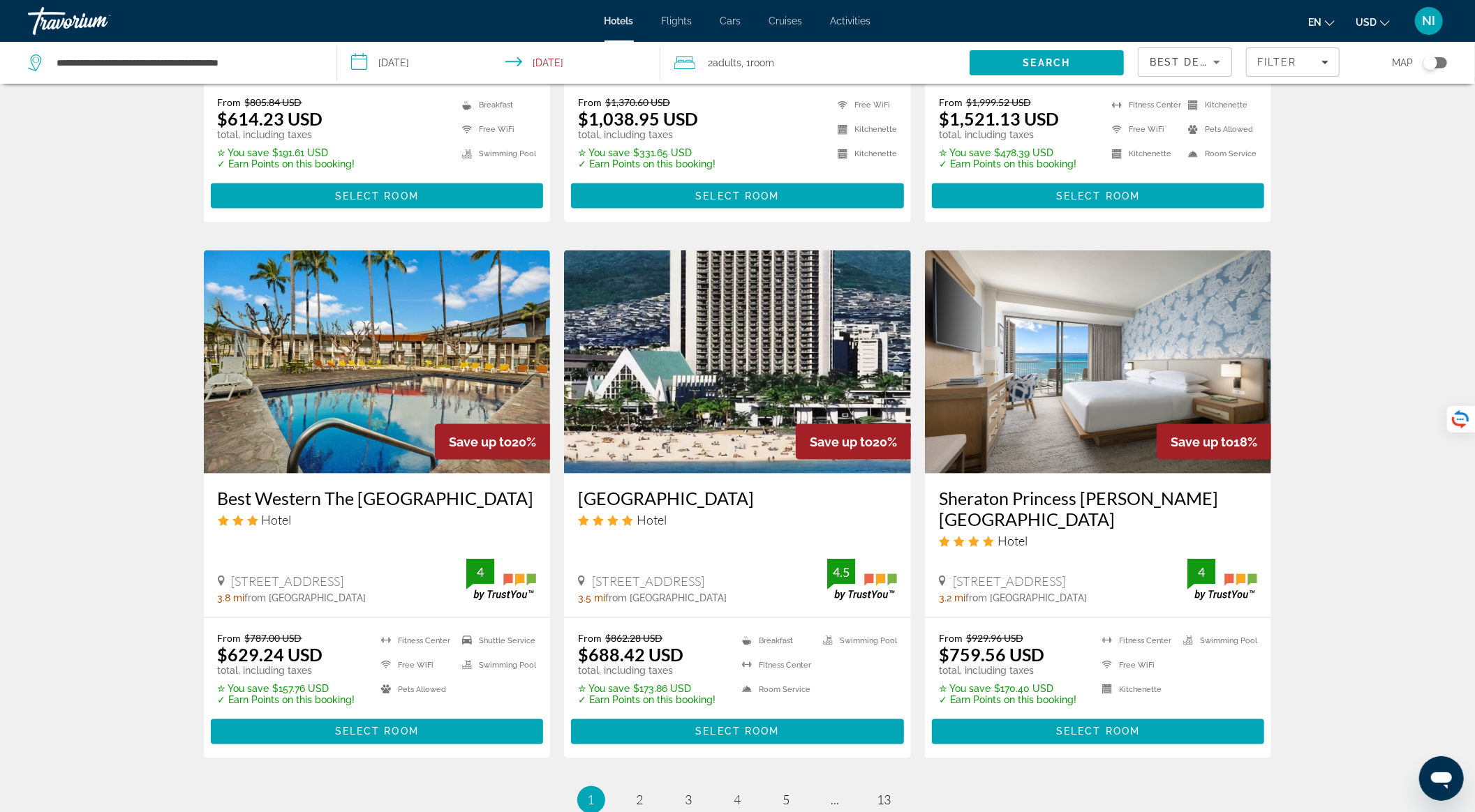
scroll to position [1581, 0]
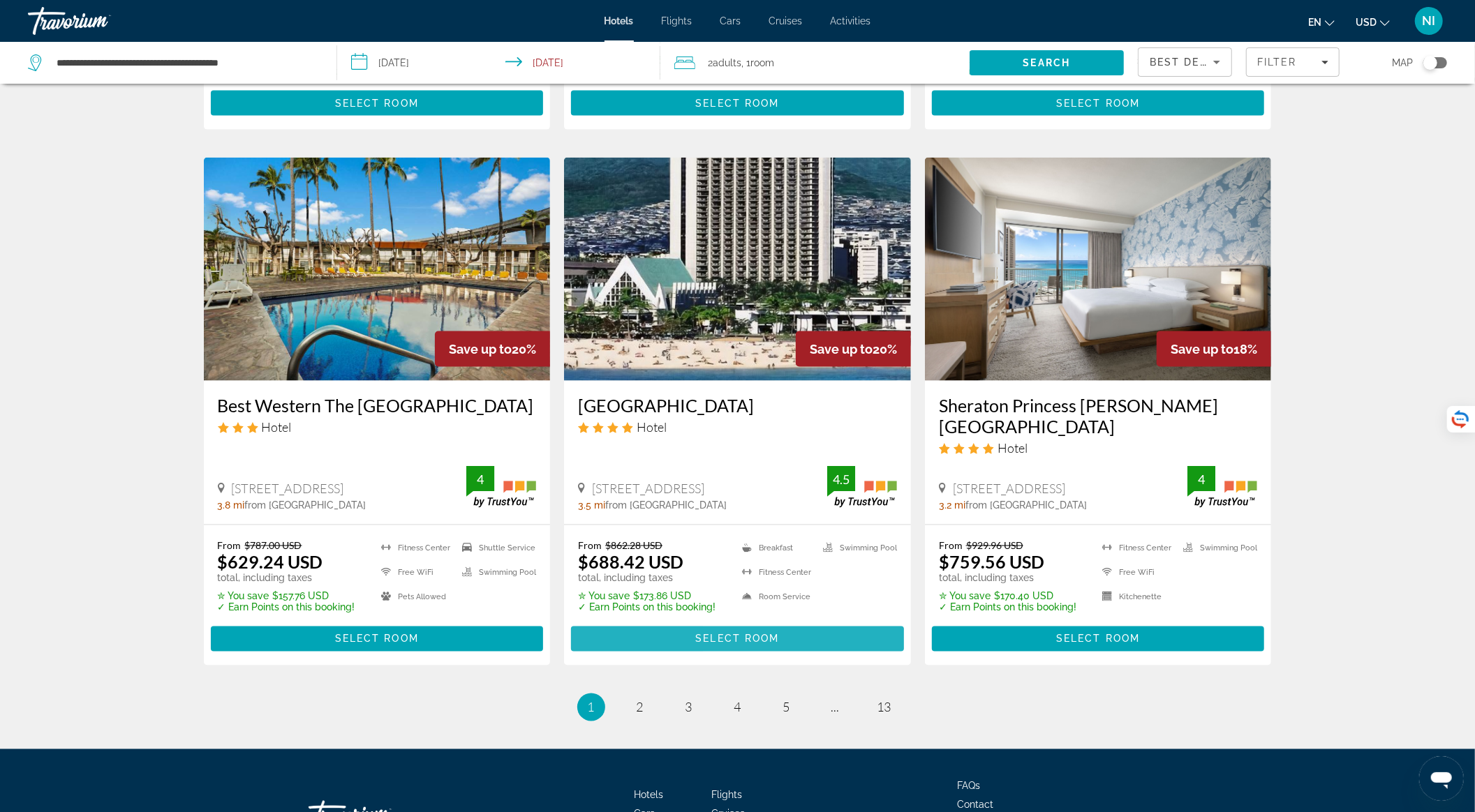
click at [715, 633] on span "Select Room" at bounding box center [737, 638] width 84 height 11
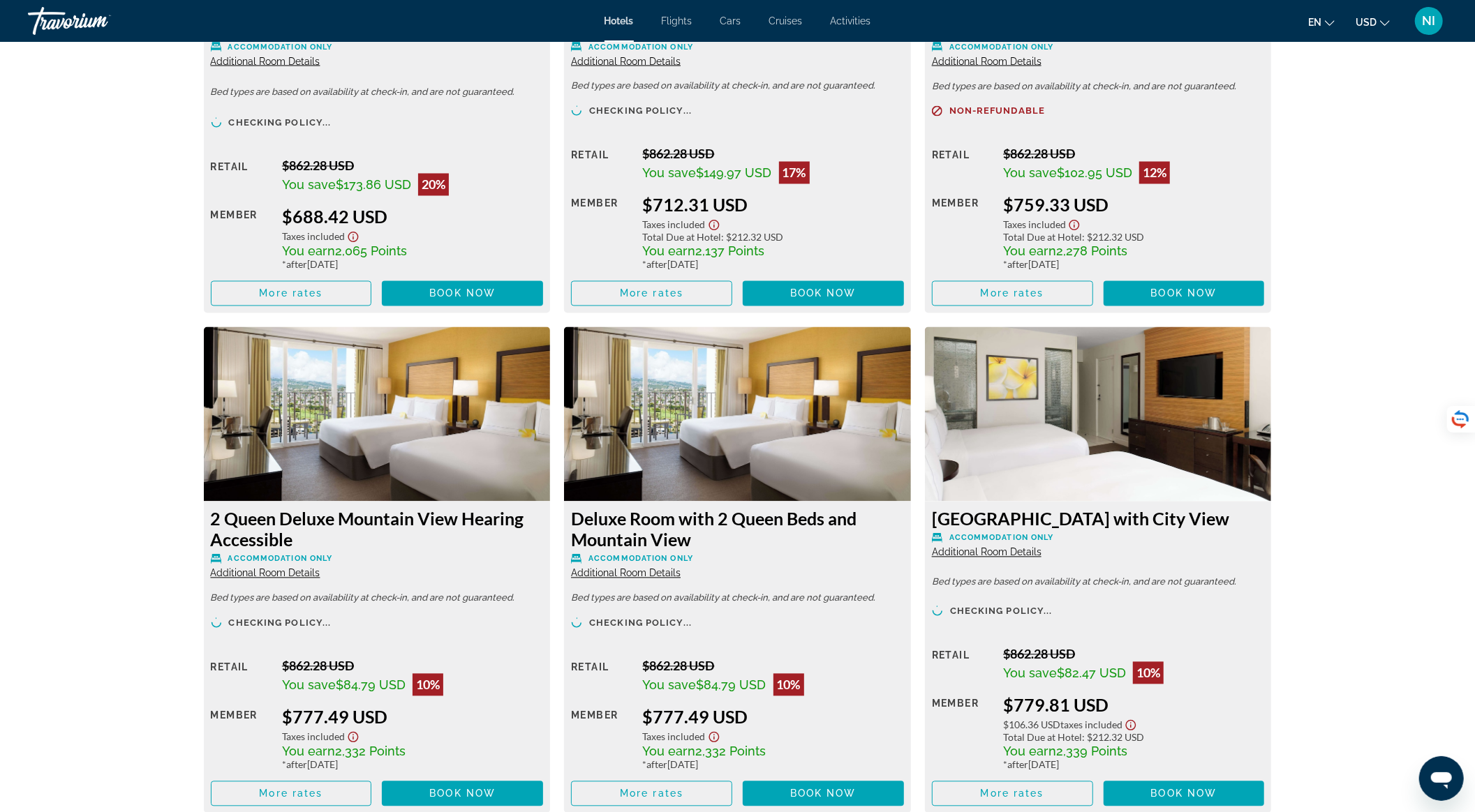
scroll to position [2419, 0]
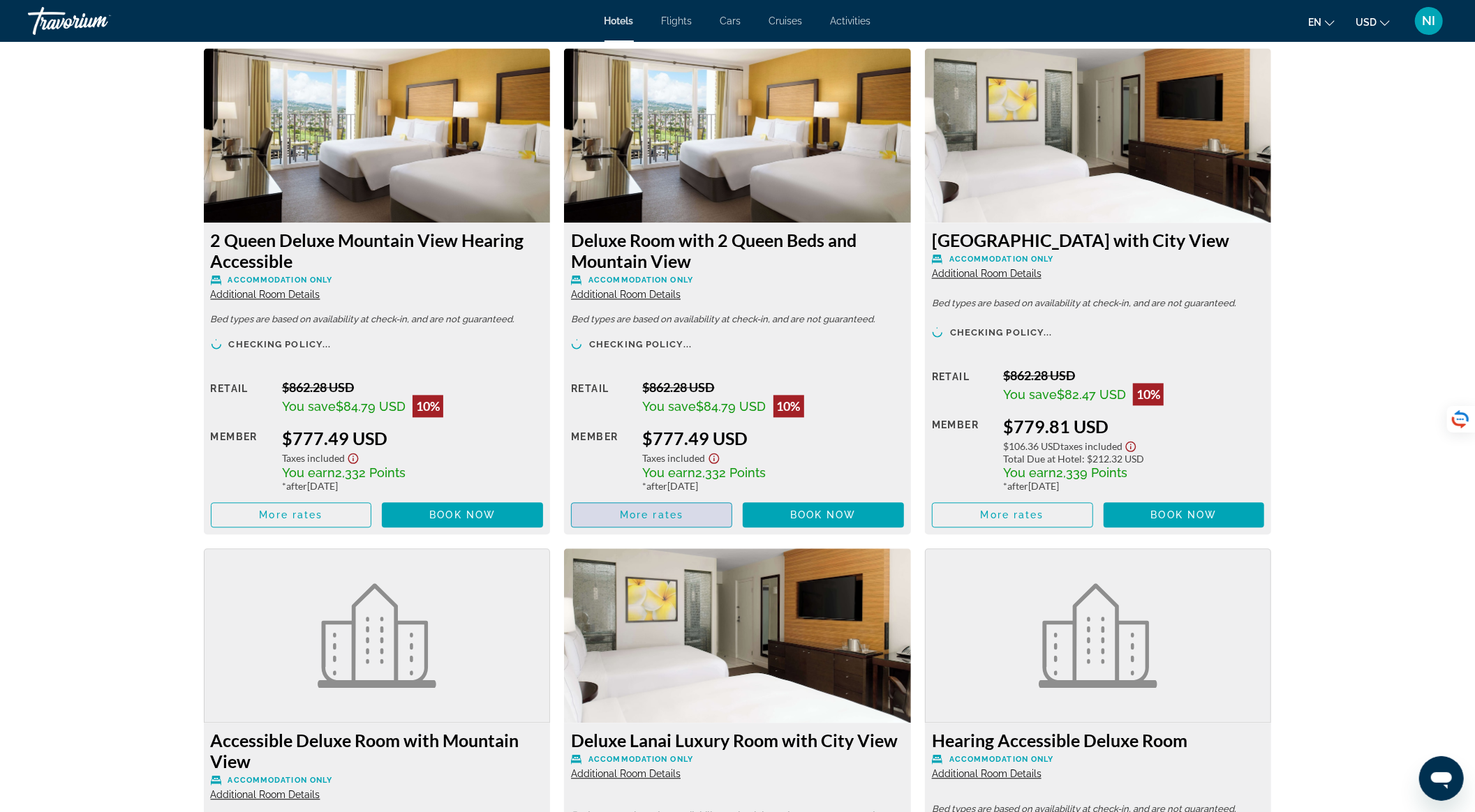
click at [682, 515] on span "More rates" at bounding box center [652, 515] width 64 height 11
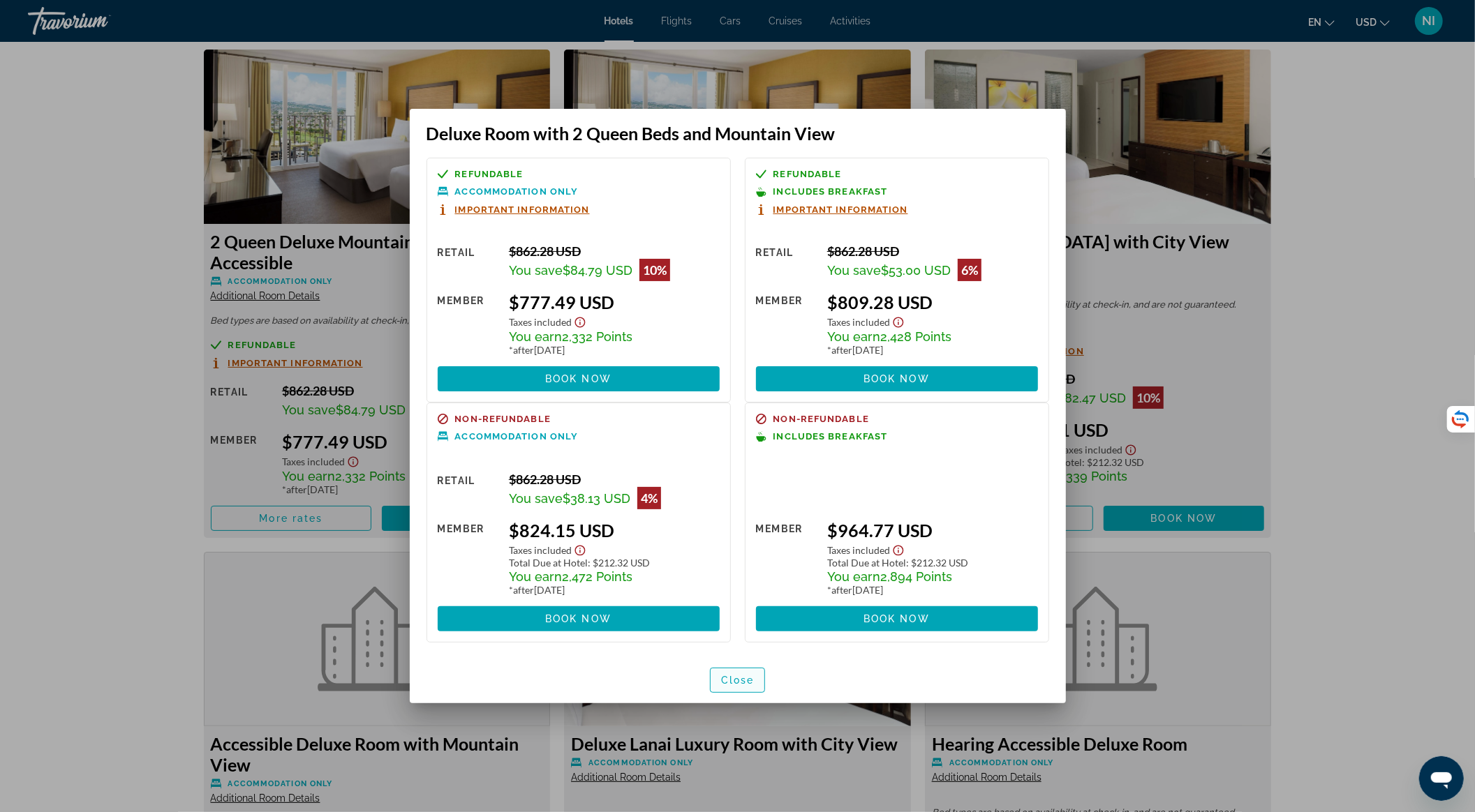
click at [740, 675] on span "Close" at bounding box center [738, 680] width 33 height 11
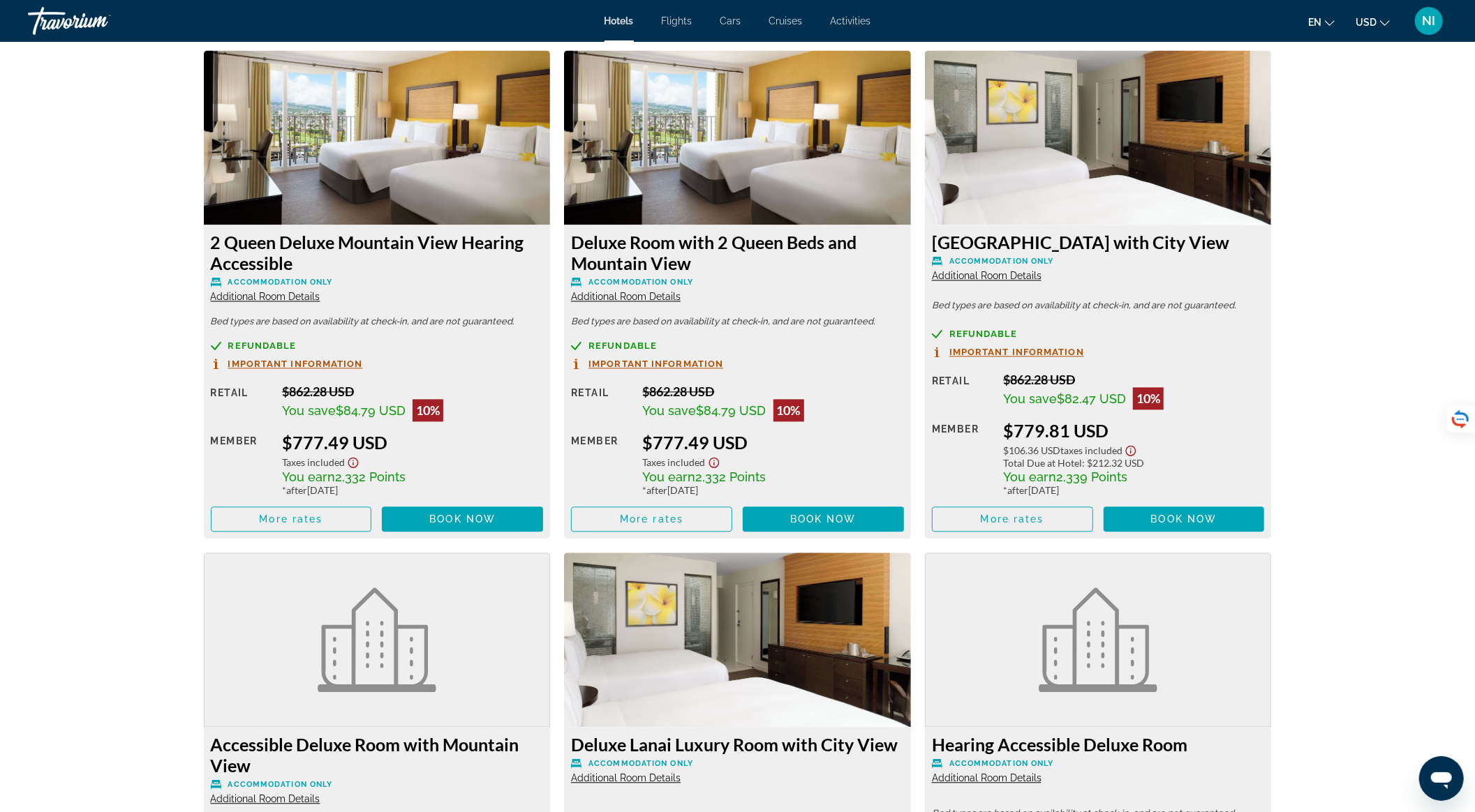
scroll to position [1954, 0]
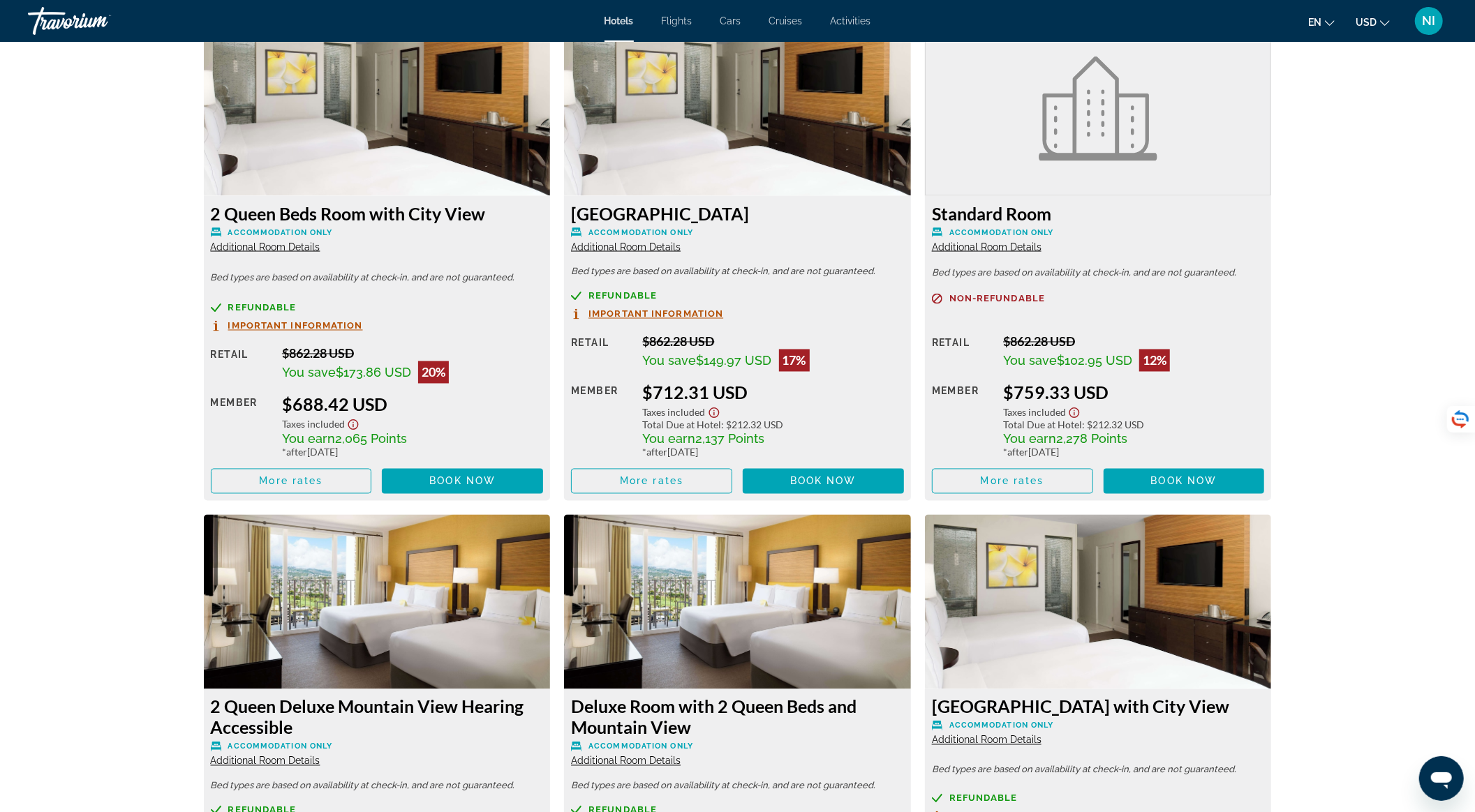
click at [644, 760] on span "Additional Room Details" at bounding box center [626, 761] width 110 height 11
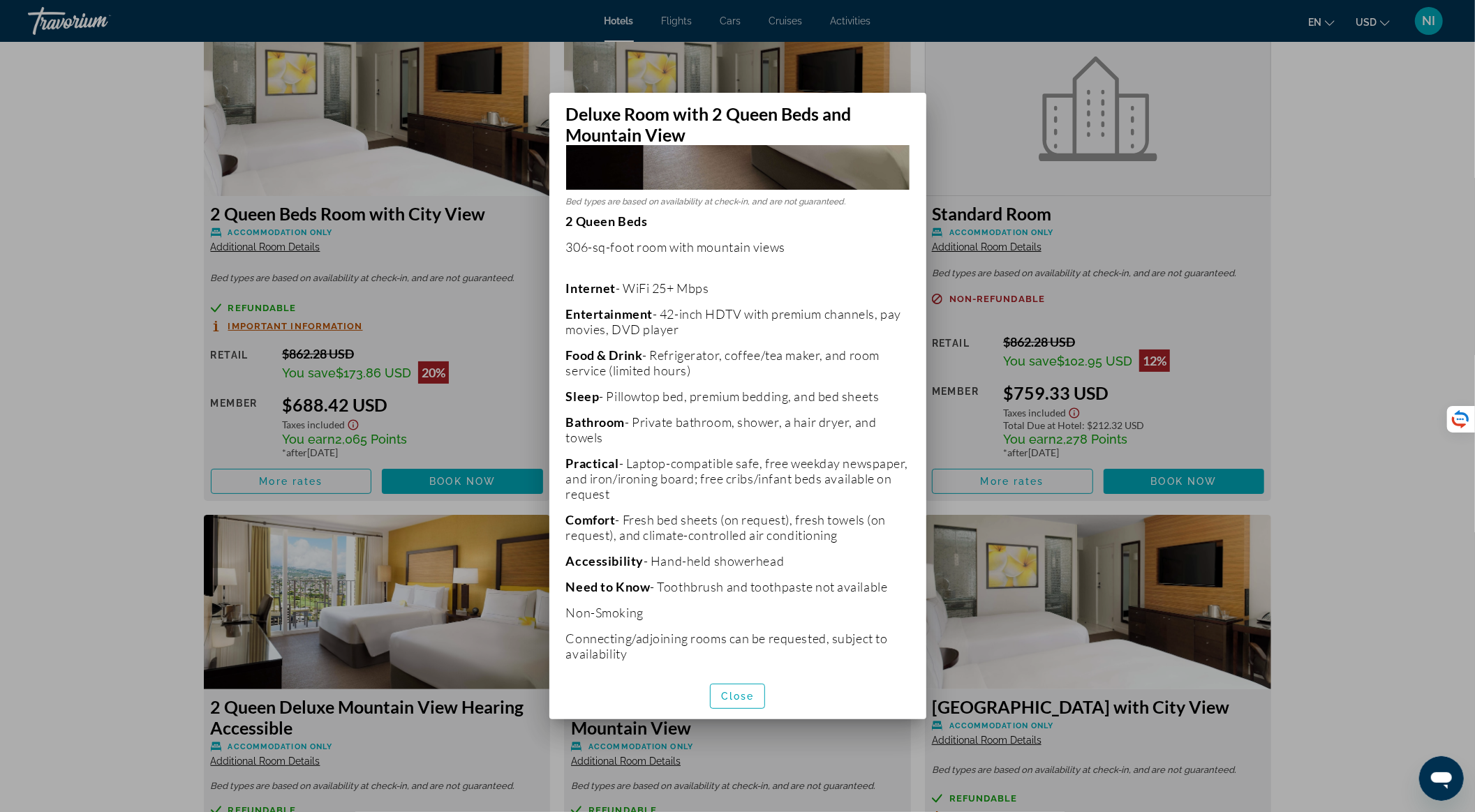
scroll to position [209, 0]
click at [737, 688] on span "button" at bounding box center [737, 696] width 54 height 33
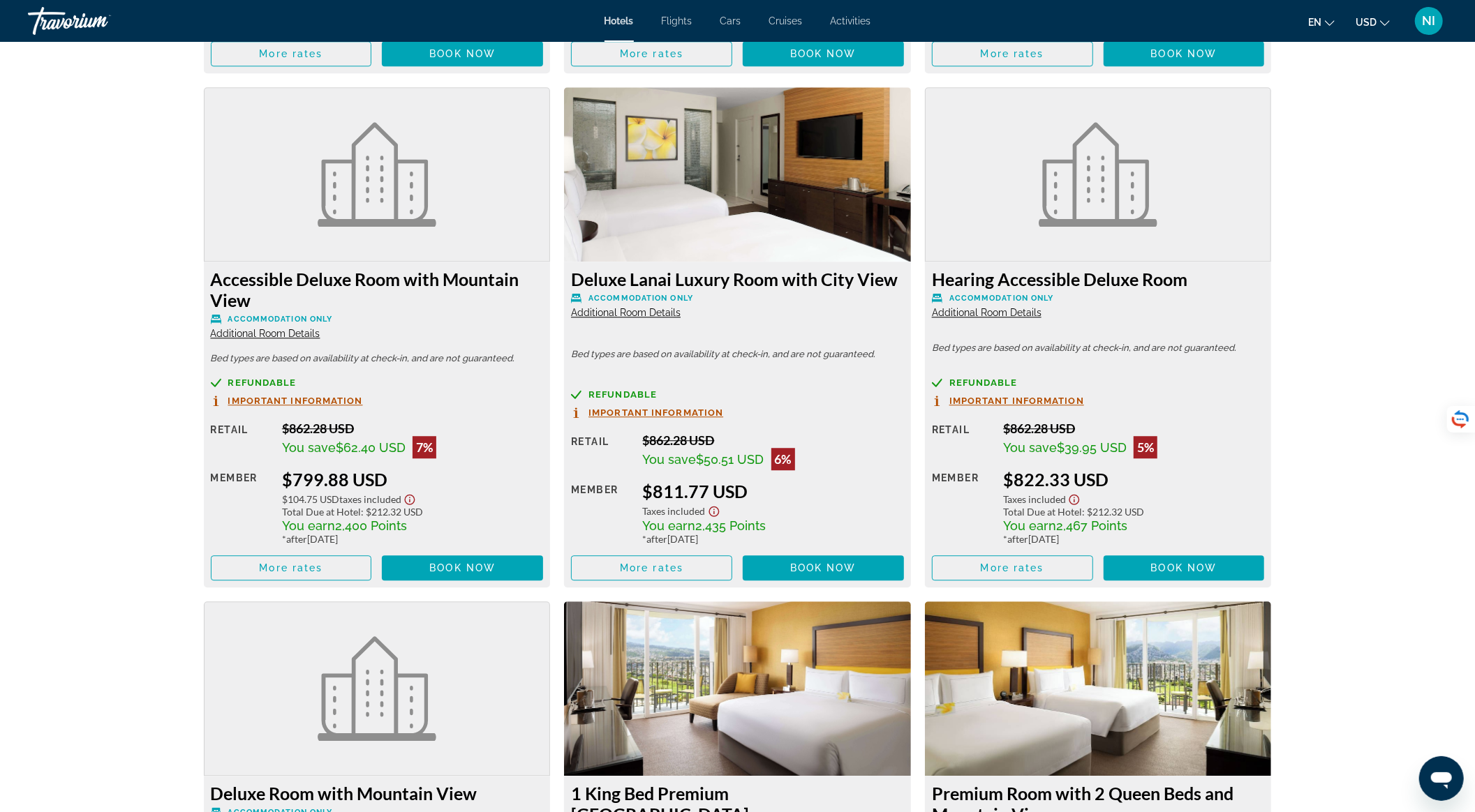
scroll to position [3256, 0]
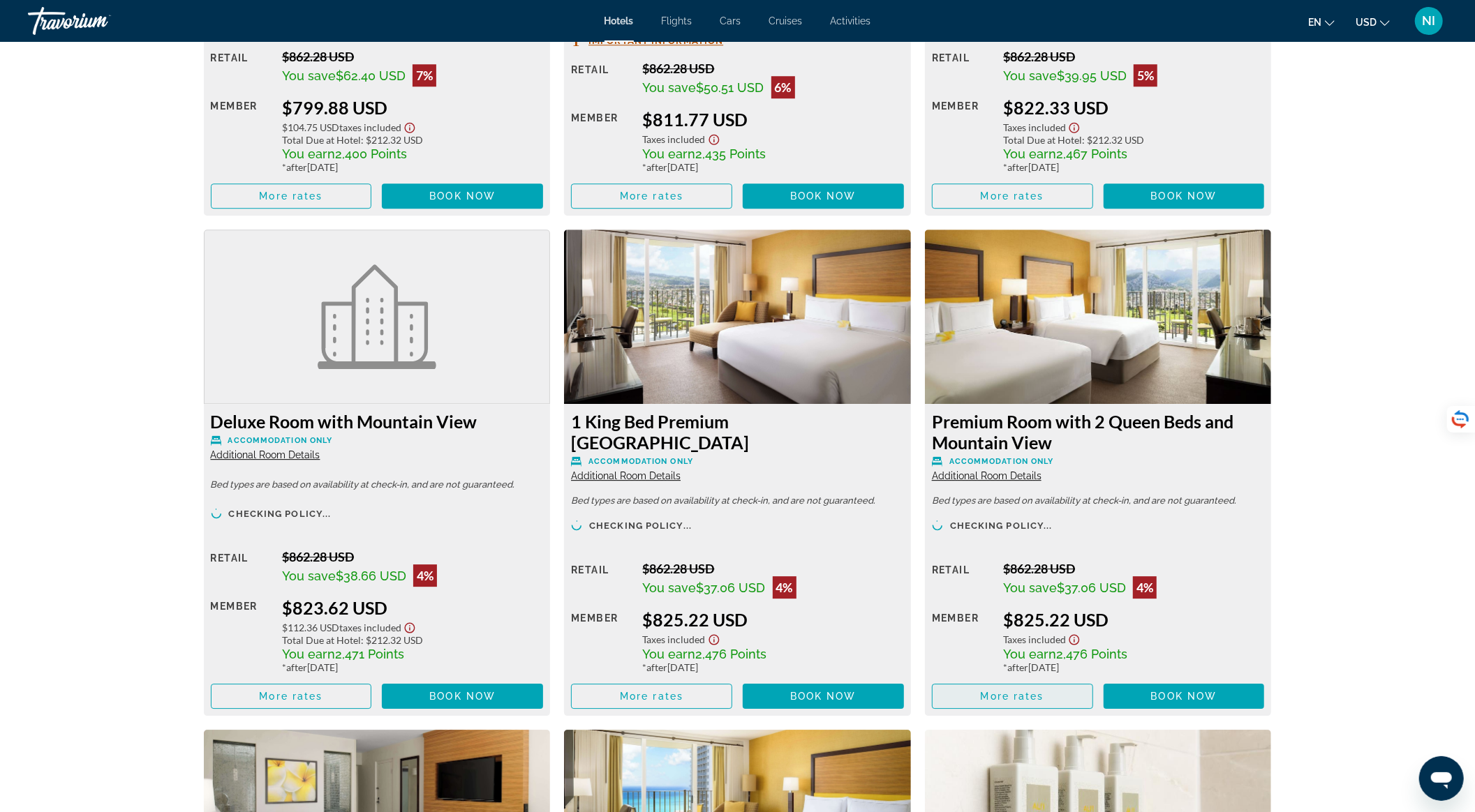
click at [1032, 688] on span "Main content" at bounding box center [1012, 696] width 160 height 33
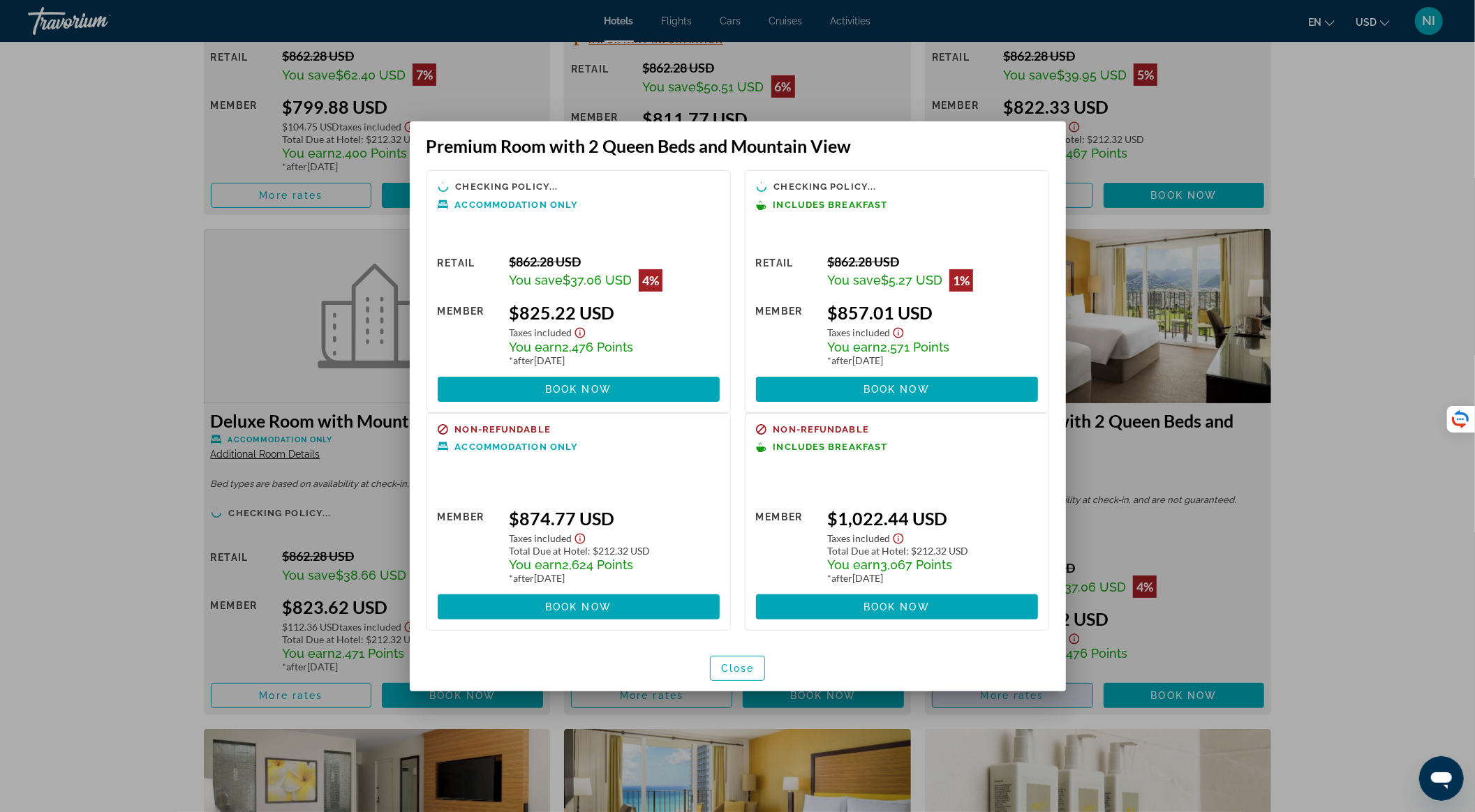
scroll to position [0, 0]
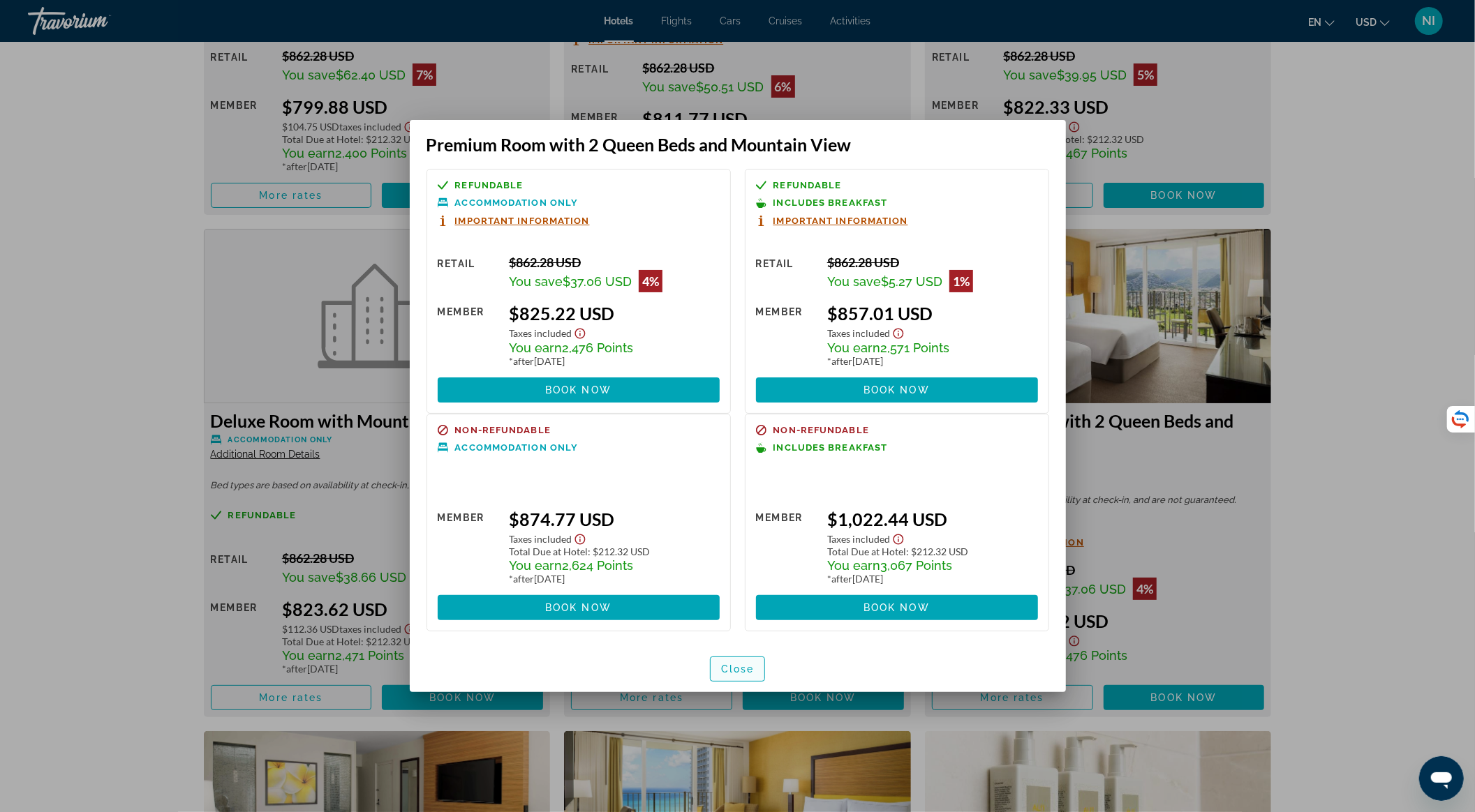
click at [744, 671] on span "Close" at bounding box center [738, 669] width 33 height 11
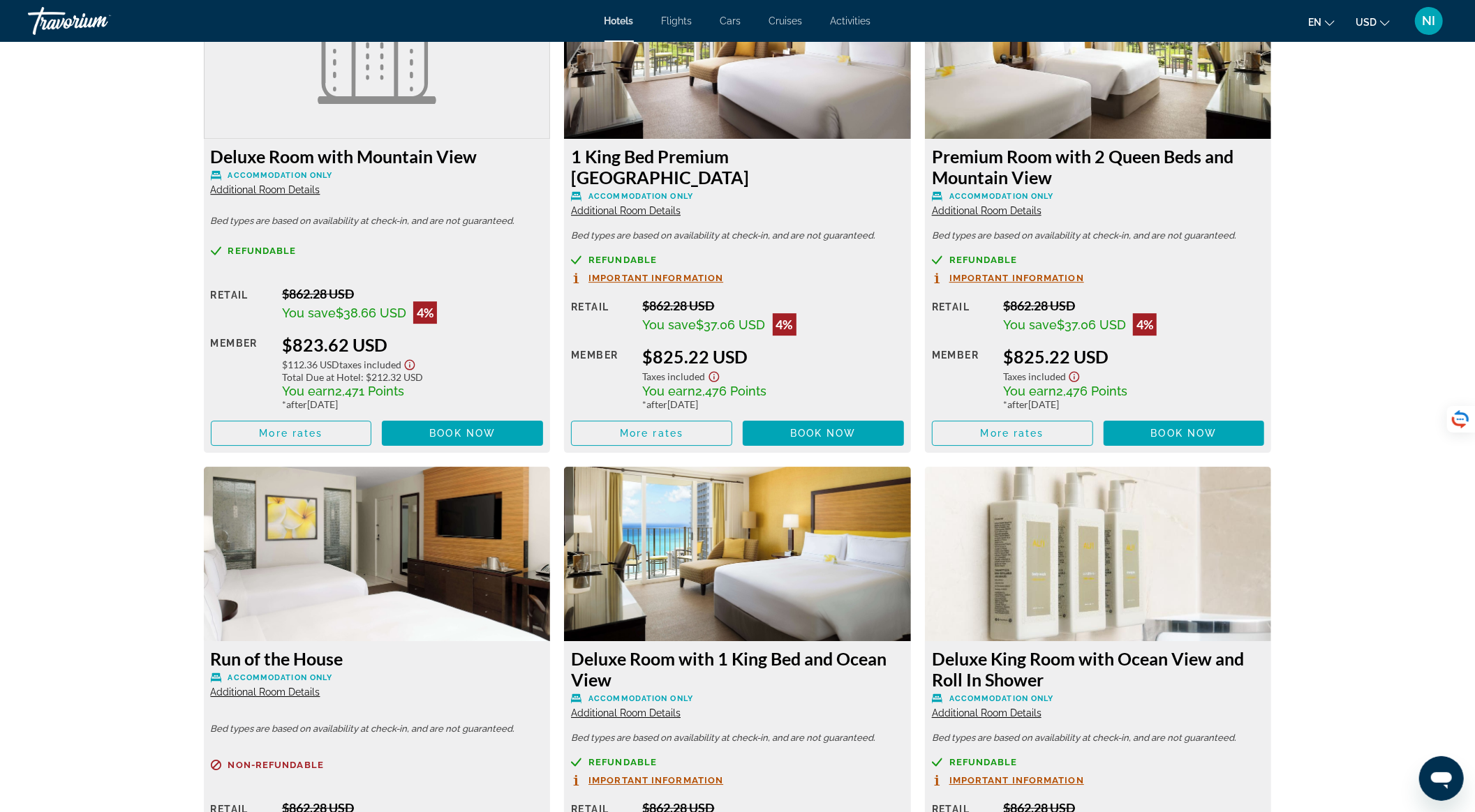
scroll to position [3535, 0]
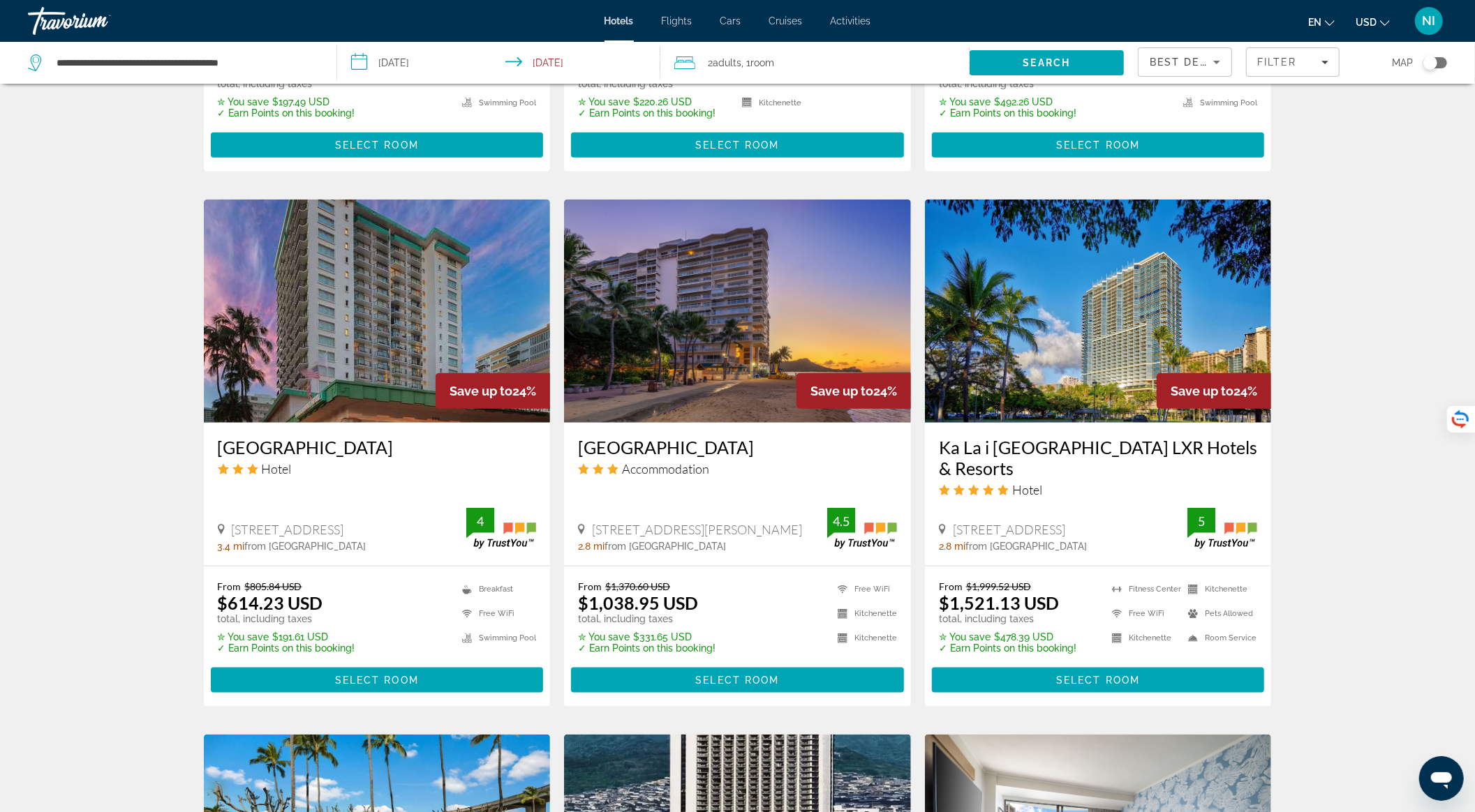
scroll to position [1116, 0]
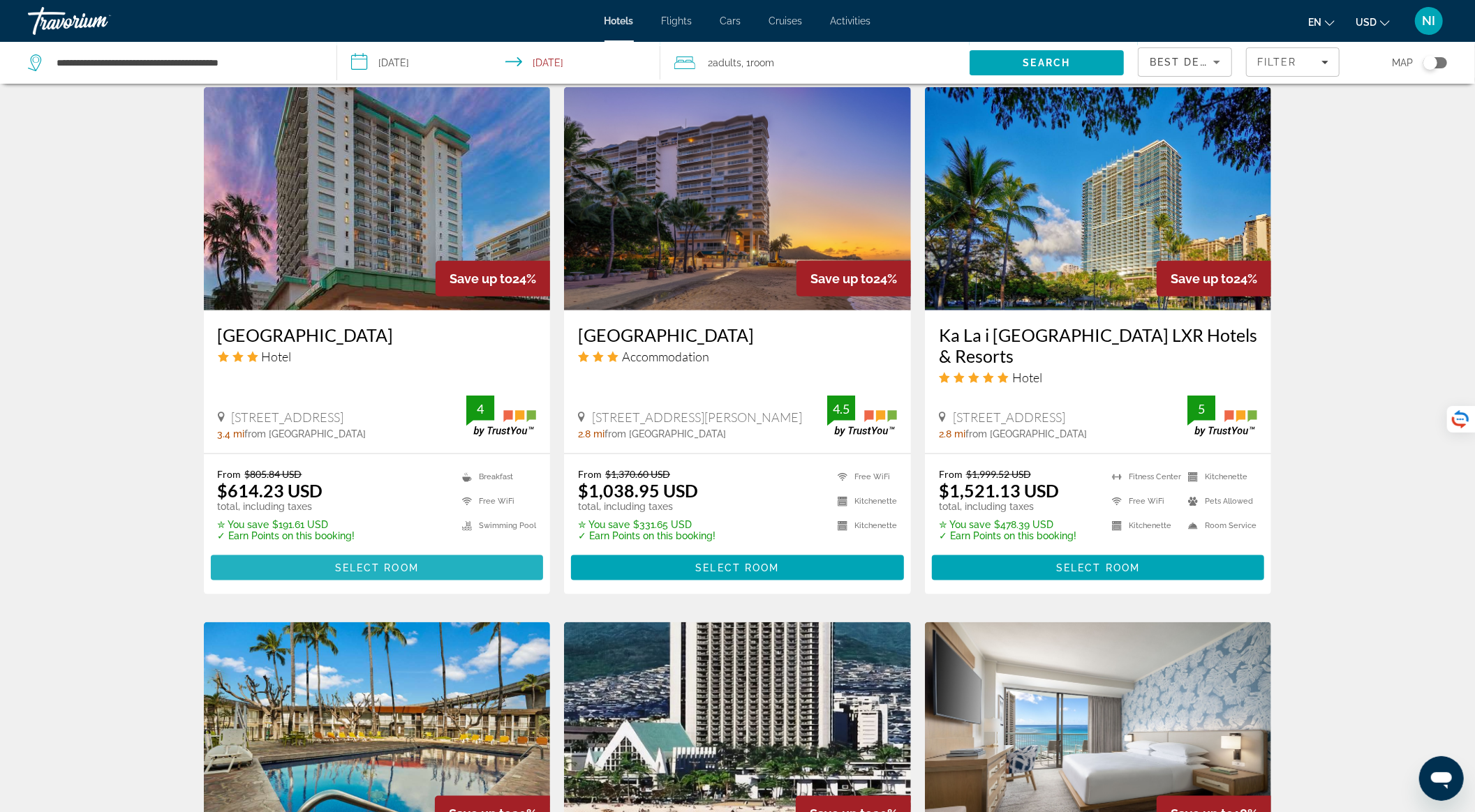
click at [430, 551] on span "Main content" at bounding box center [377, 568] width 333 height 33
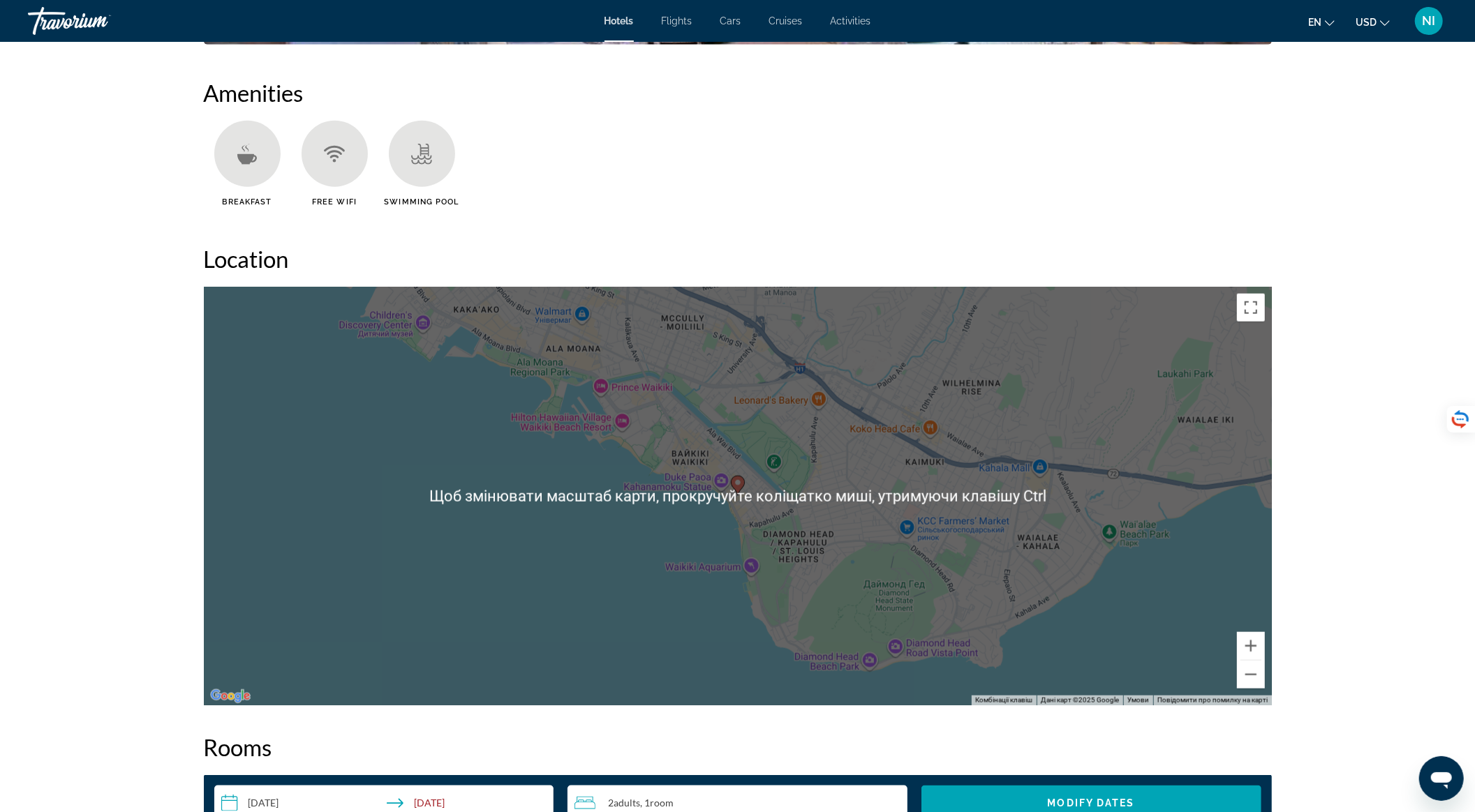
scroll to position [1581, 0]
